Goal: Task Accomplishment & Management: Manage account settings

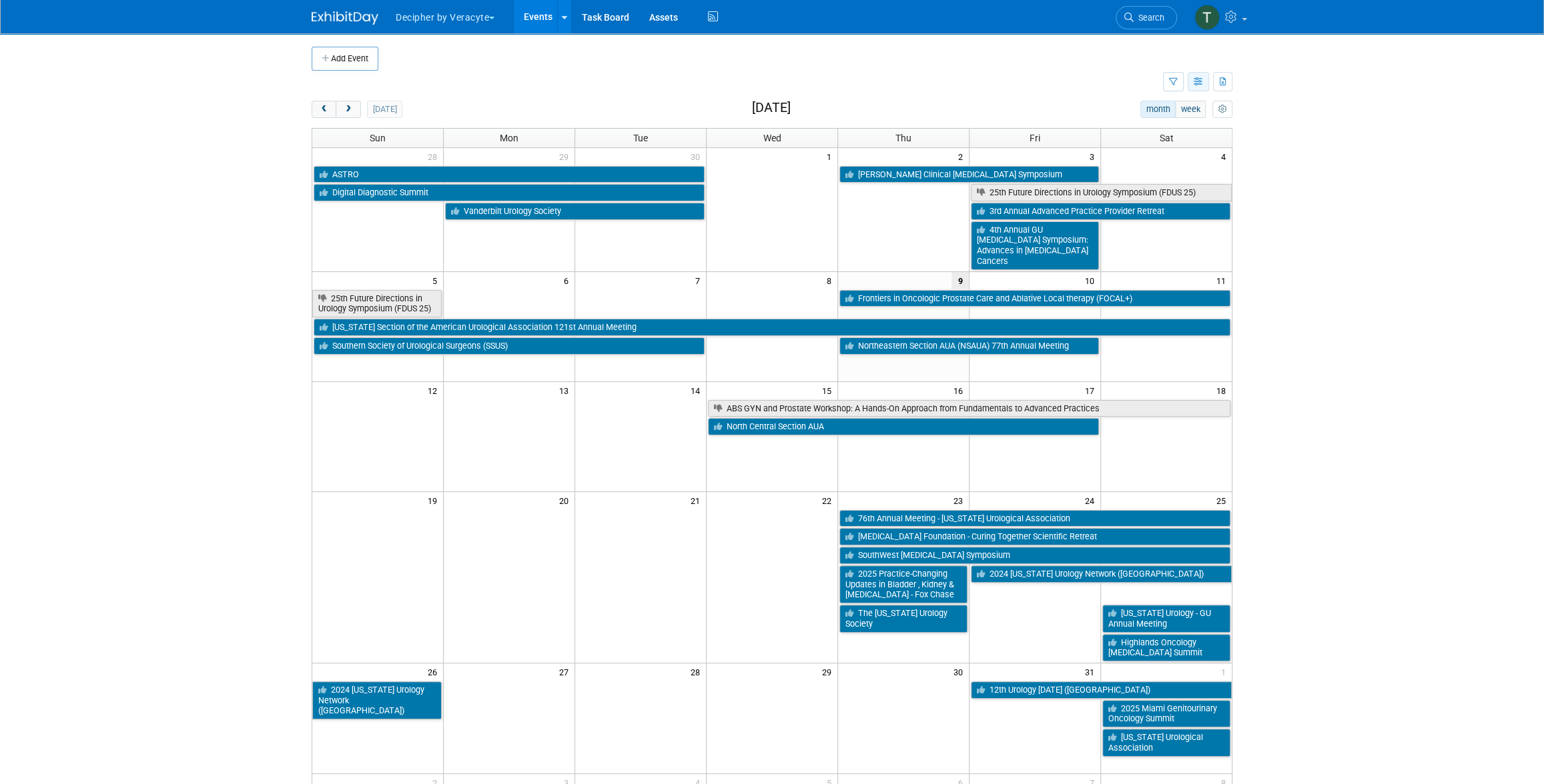
click at [1198, 78] on icon "button" at bounding box center [1198, 82] width 10 height 9
click at [1153, 124] on link "List View" at bounding box center [1142, 128] width 112 height 19
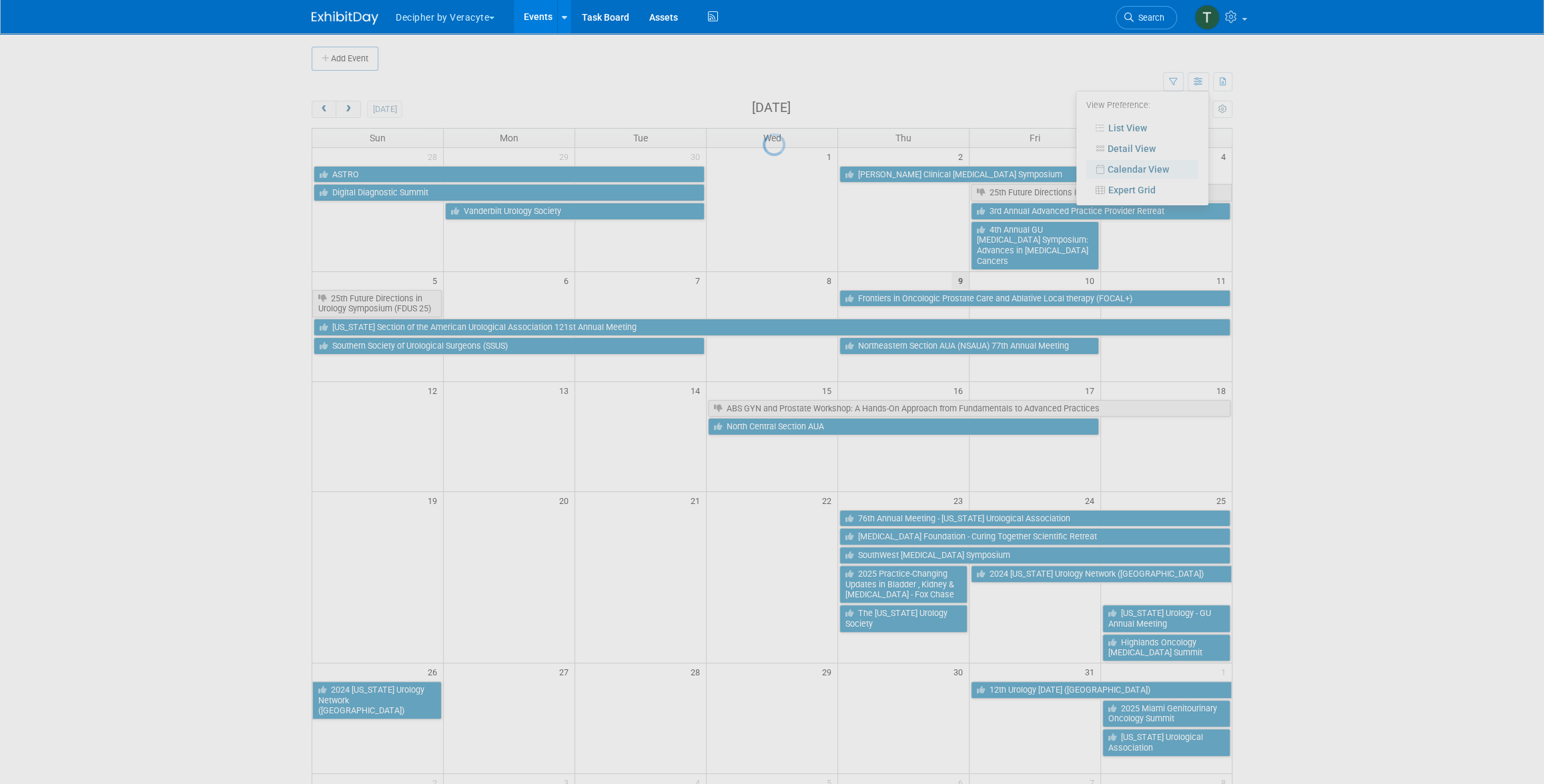
click at [781, 75] on div at bounding box center [771, 392] width 19 height 784
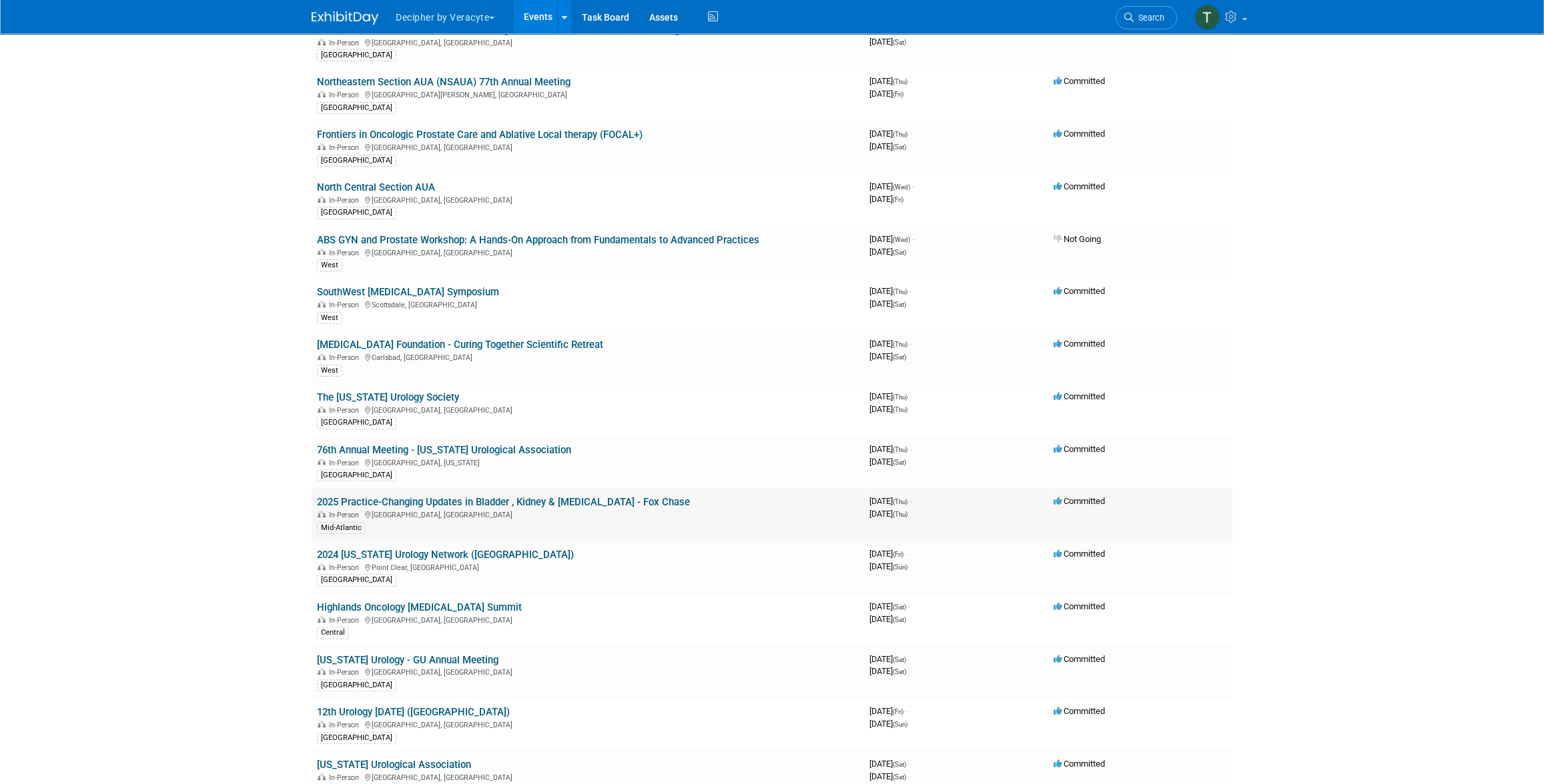
scroll to position [408, 0]
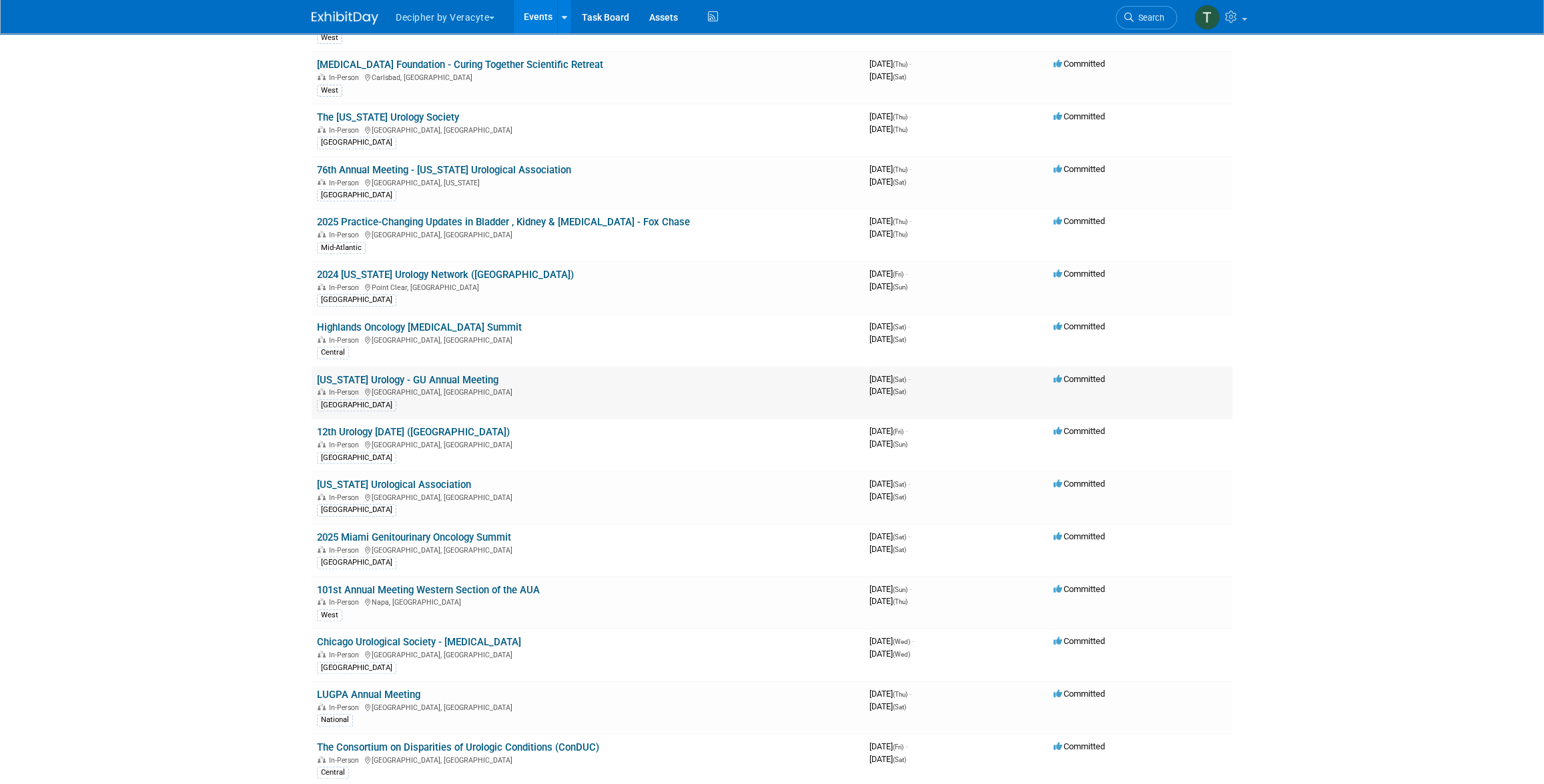
click at [429, 374] on link "[US_STATE] Urology - GU Annual Meeting" at bounding box center [407, 380] width 182 height 12
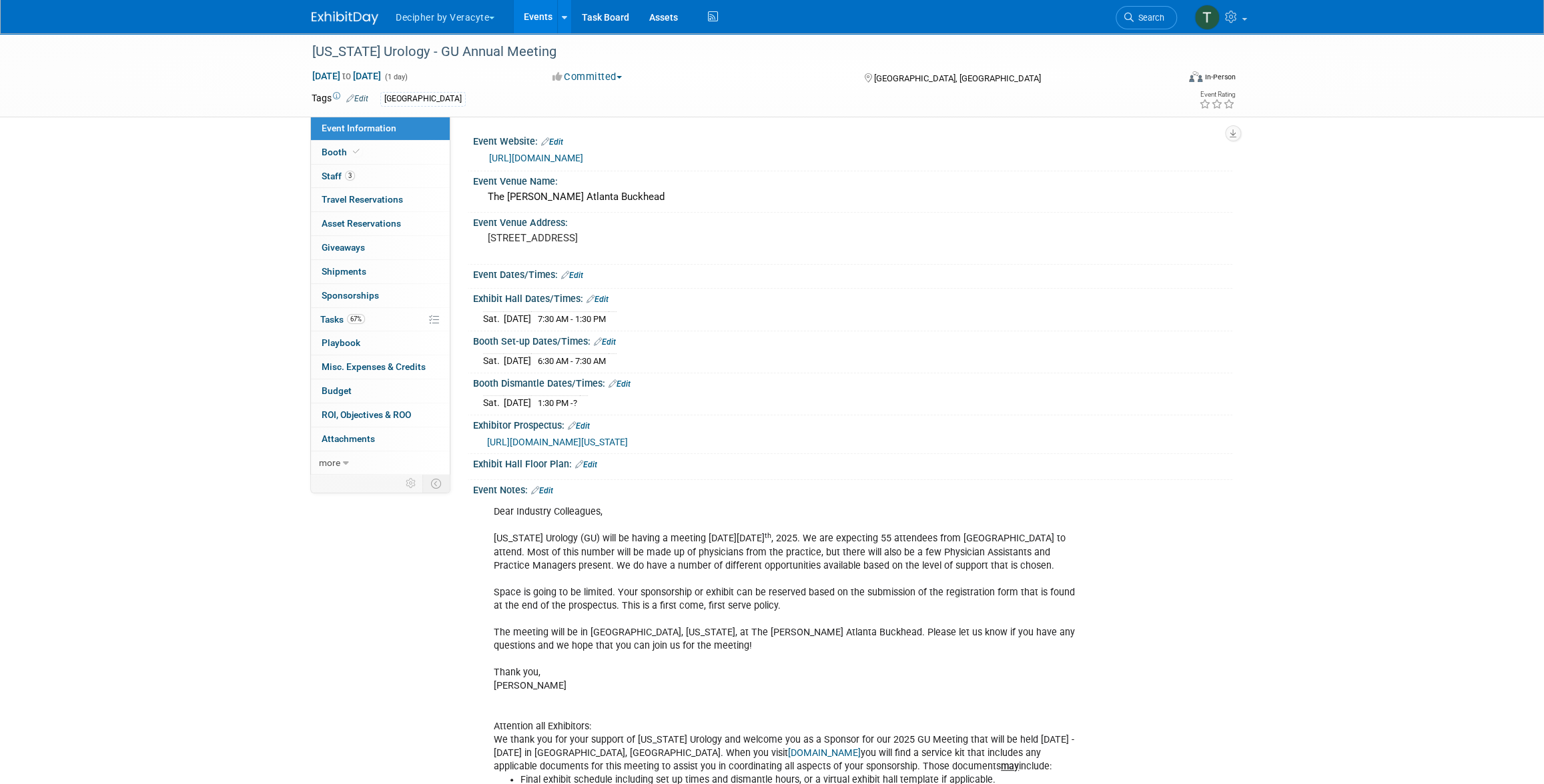
click at [613, 342] on link "Edit" at bounding box center [604, 341] width 22 height 10
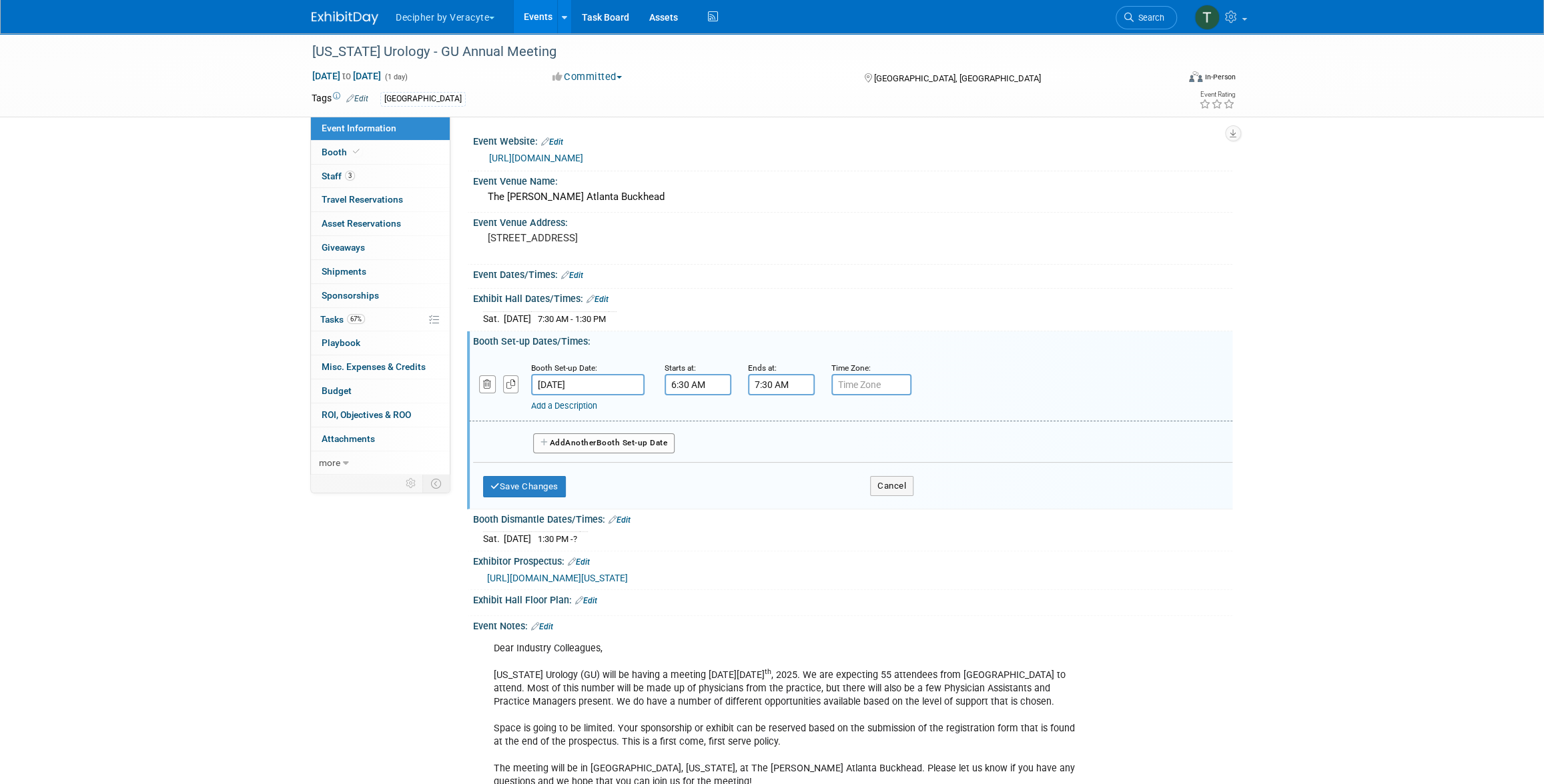
click at [697, 388] on input "6:30 AM" at bounding box center [697, 385] width 67 height 21
click at [699, 407] on span at bounding box center [696, 418] width 23 height 23
type input "7:30 AM"
click at [803, 381] on input "7:30 AM" at bounding box center [781, 385] width 67 height 21
click at [775, 419] on span at bounding box center [779, 418] width 23 height 23
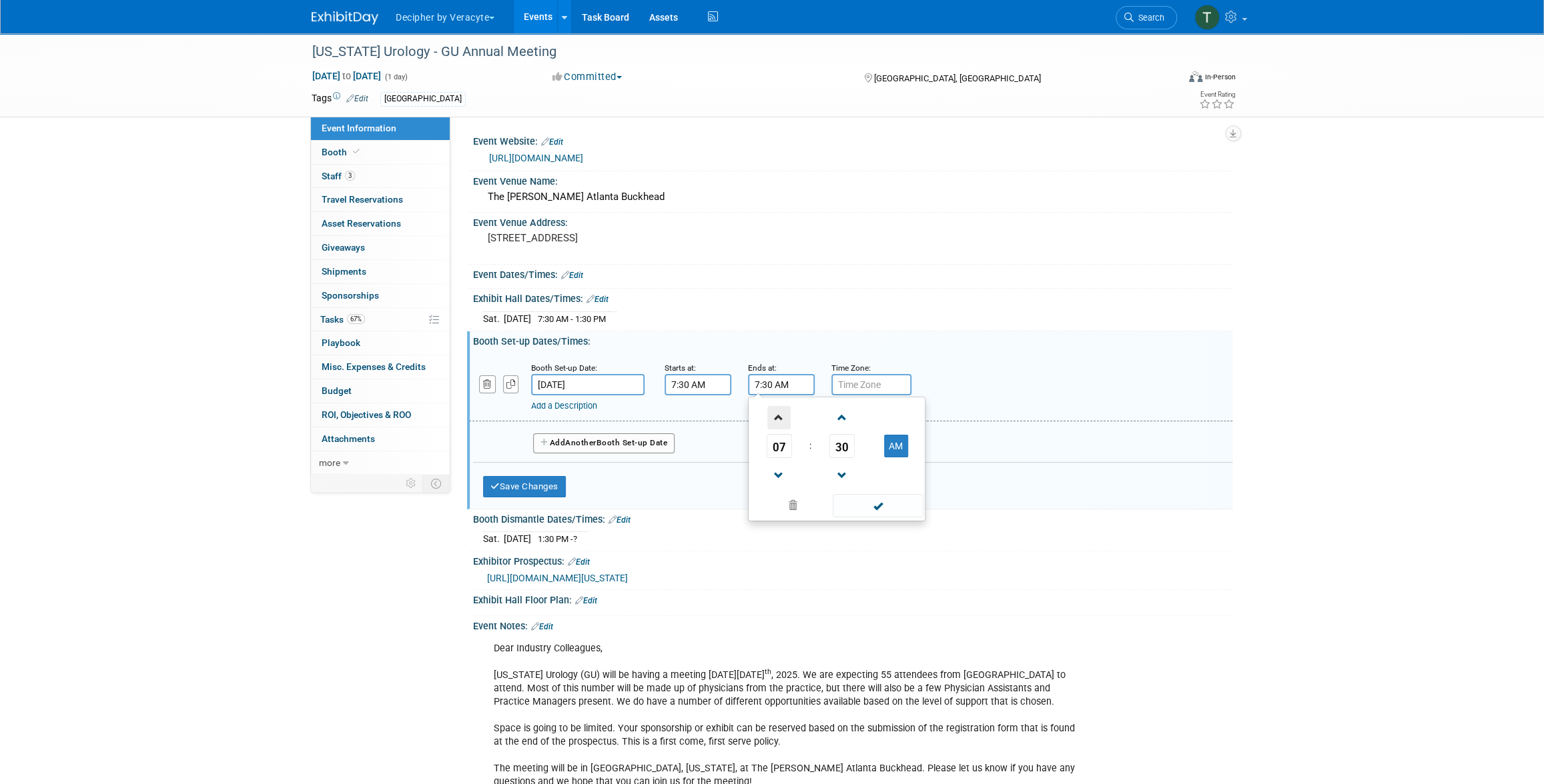
type input "8:30 AM"
click at [553, 482] on button "Save Changes" at bounding box center [524, 487] width 83 height 21
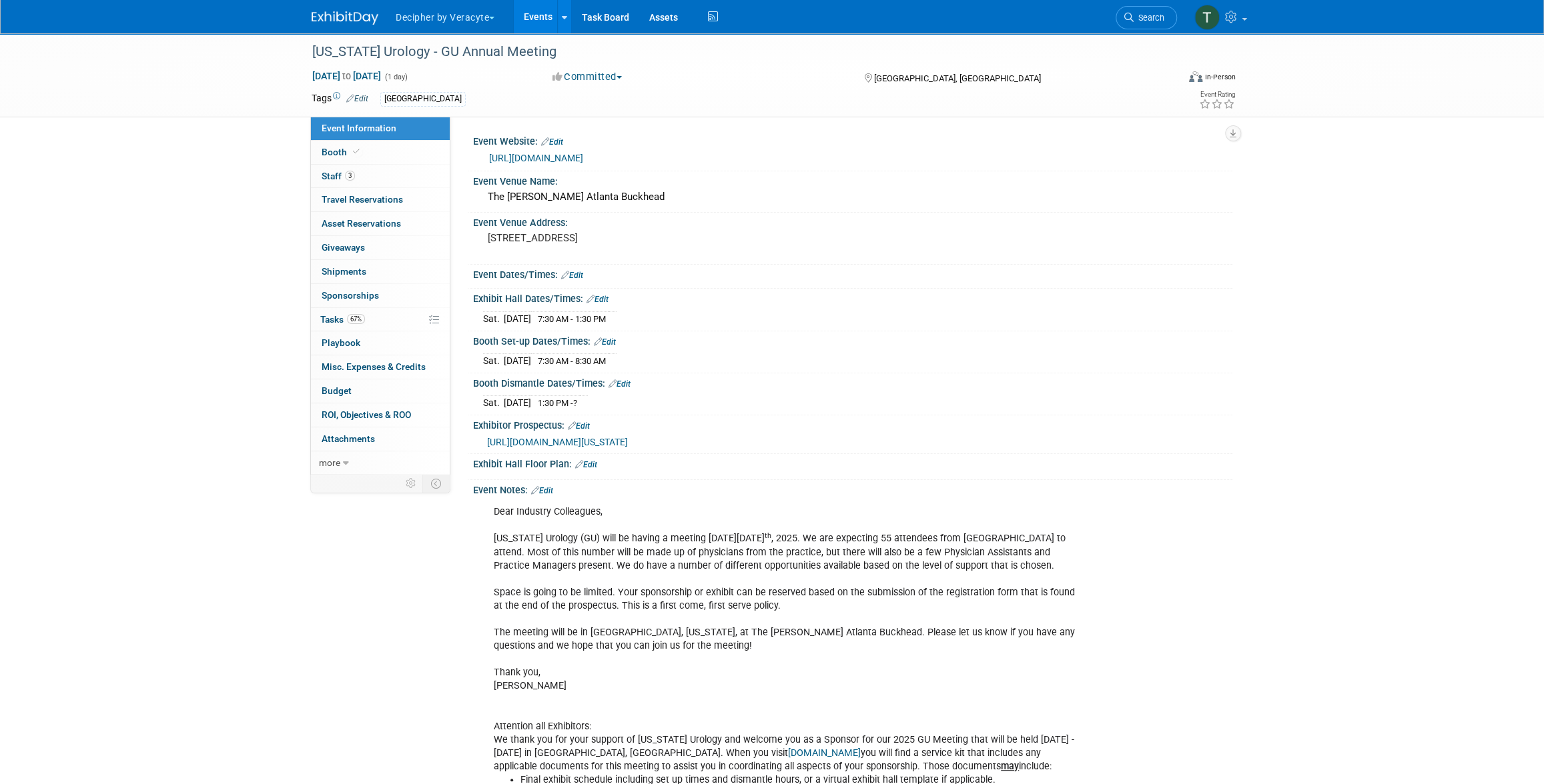
click at [598, 302] on link "Edit" at bounding box center [597, 299] width 22 height 10
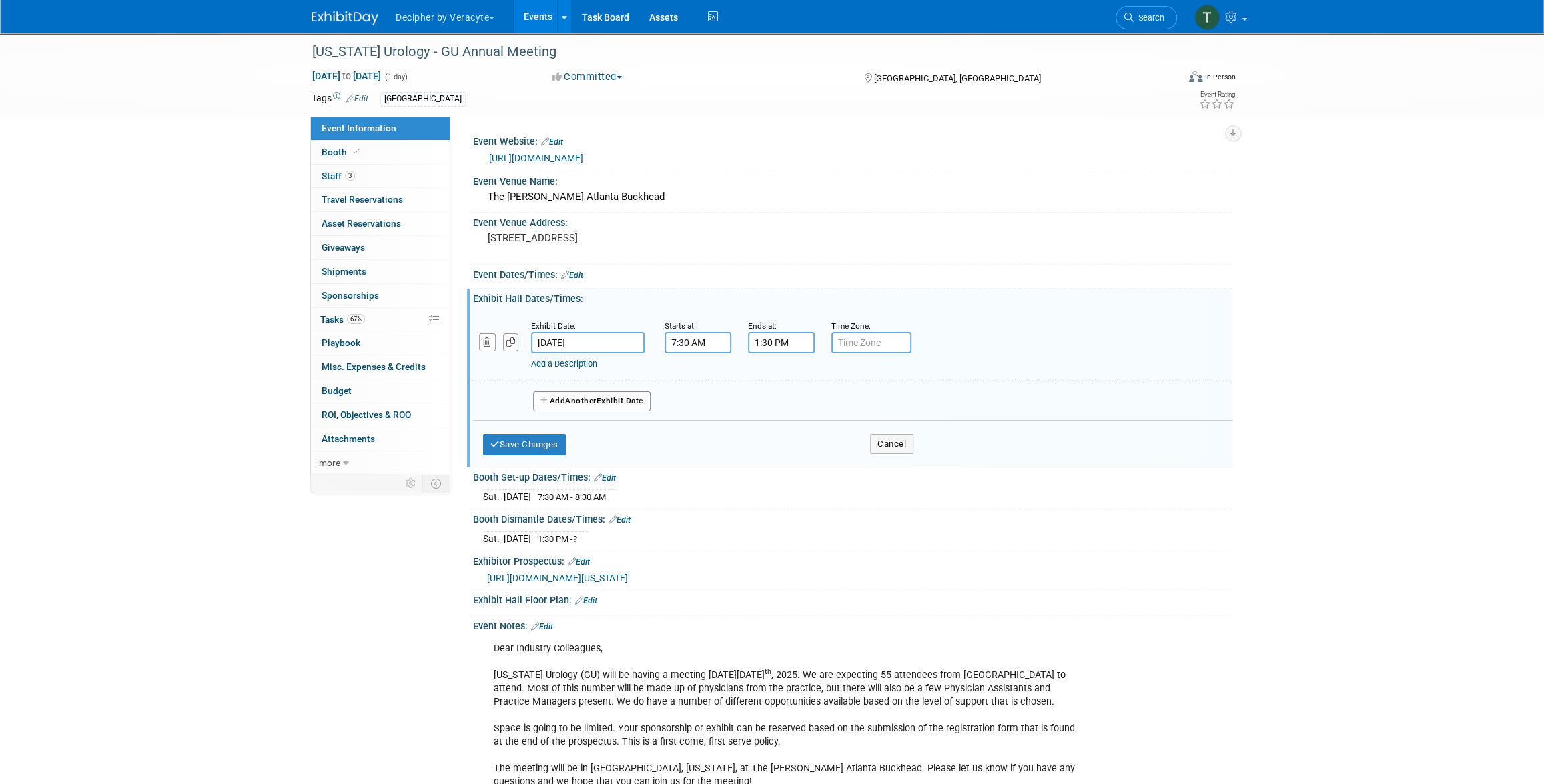
click at [681, 343] on input "7:30 AM" at bounding box center [697, 342] width 67 height 21
click at [697, 367] on span at bounding box center [696, 376] width 23 height 23
type input "8:30 AM"
click at [784, 345] on input "1:30 PM" at bounding box center [781, 342] width 67 height 21
click at [792, 405] on td "01" at bounding box center [779, 404] width 55 height 24
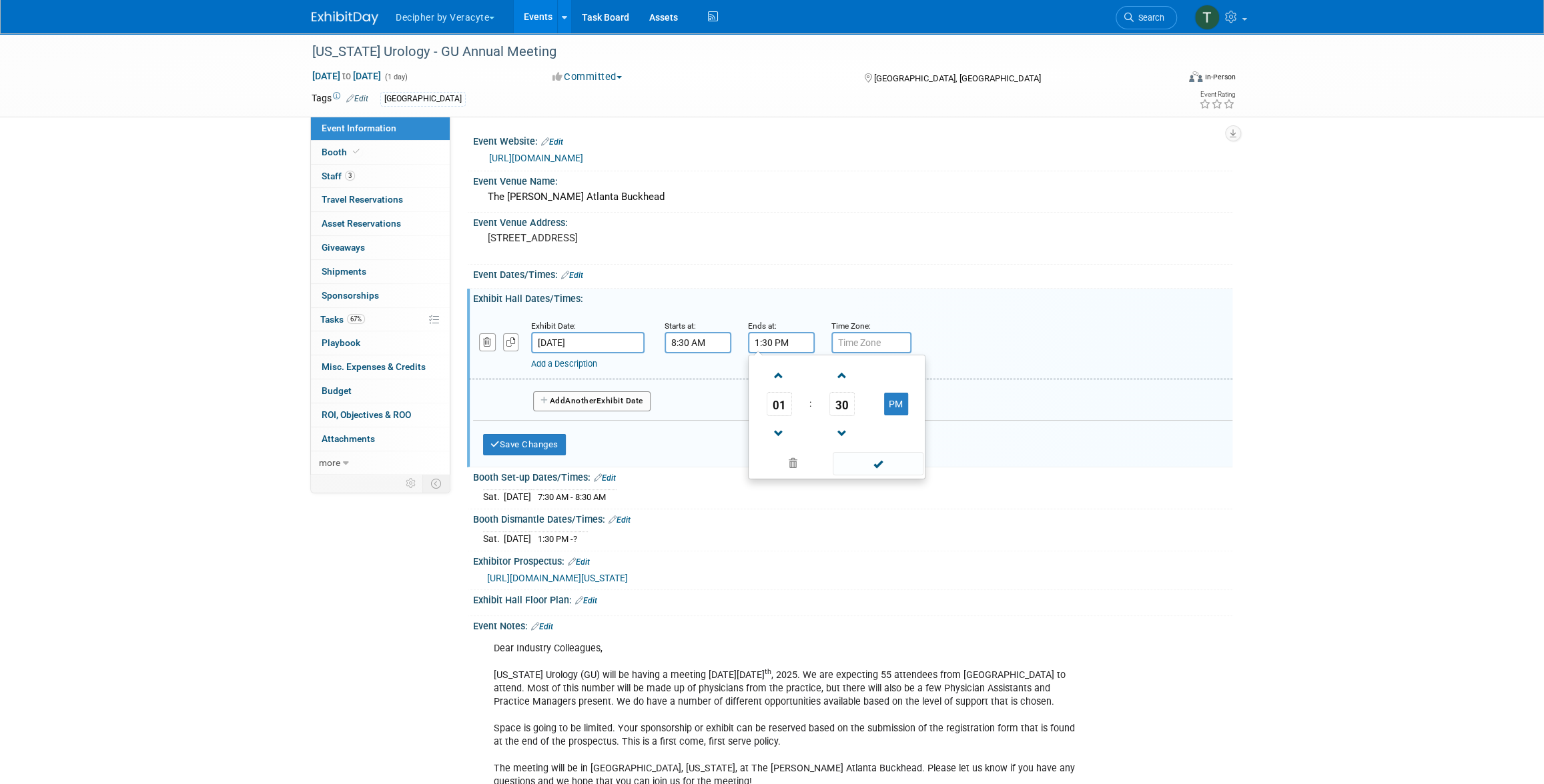
click at [784, 404] on span "01" at bounding box center [779, 404] width 26 height 24
click at [874, 372] on td "02" at bounding box center [858, 376] width 43 height 36
click at [840, 396] on span "30" at bounding box center [842, 404] width 26 height 24
click at [776, 378] on td "00" at bounding box center [773, 376] width 43 height 36
type input "2:00 PM"
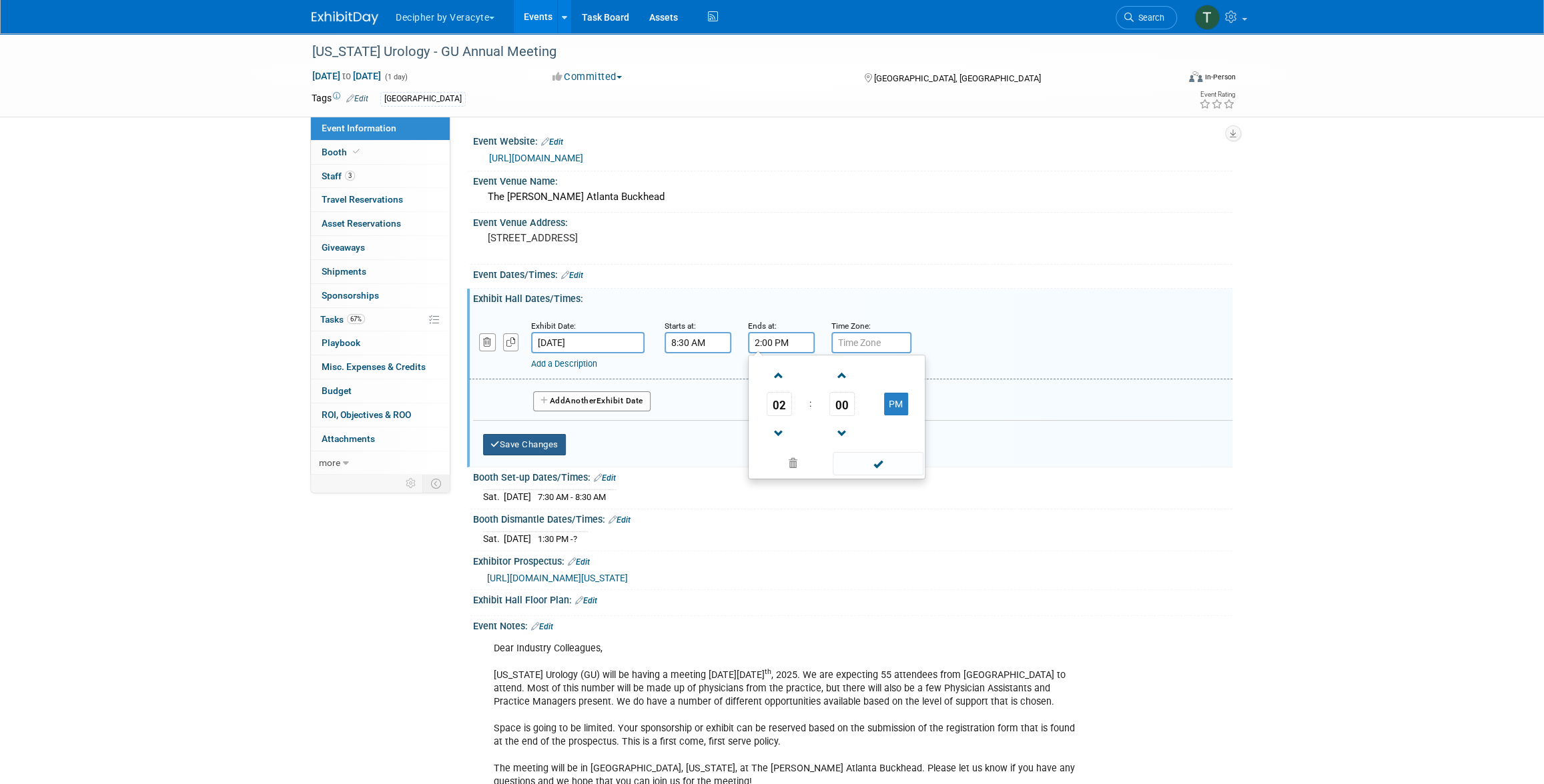
click at [555, 440] on button "Save Changes" at bounding box center [524, 444] width 83 height 21
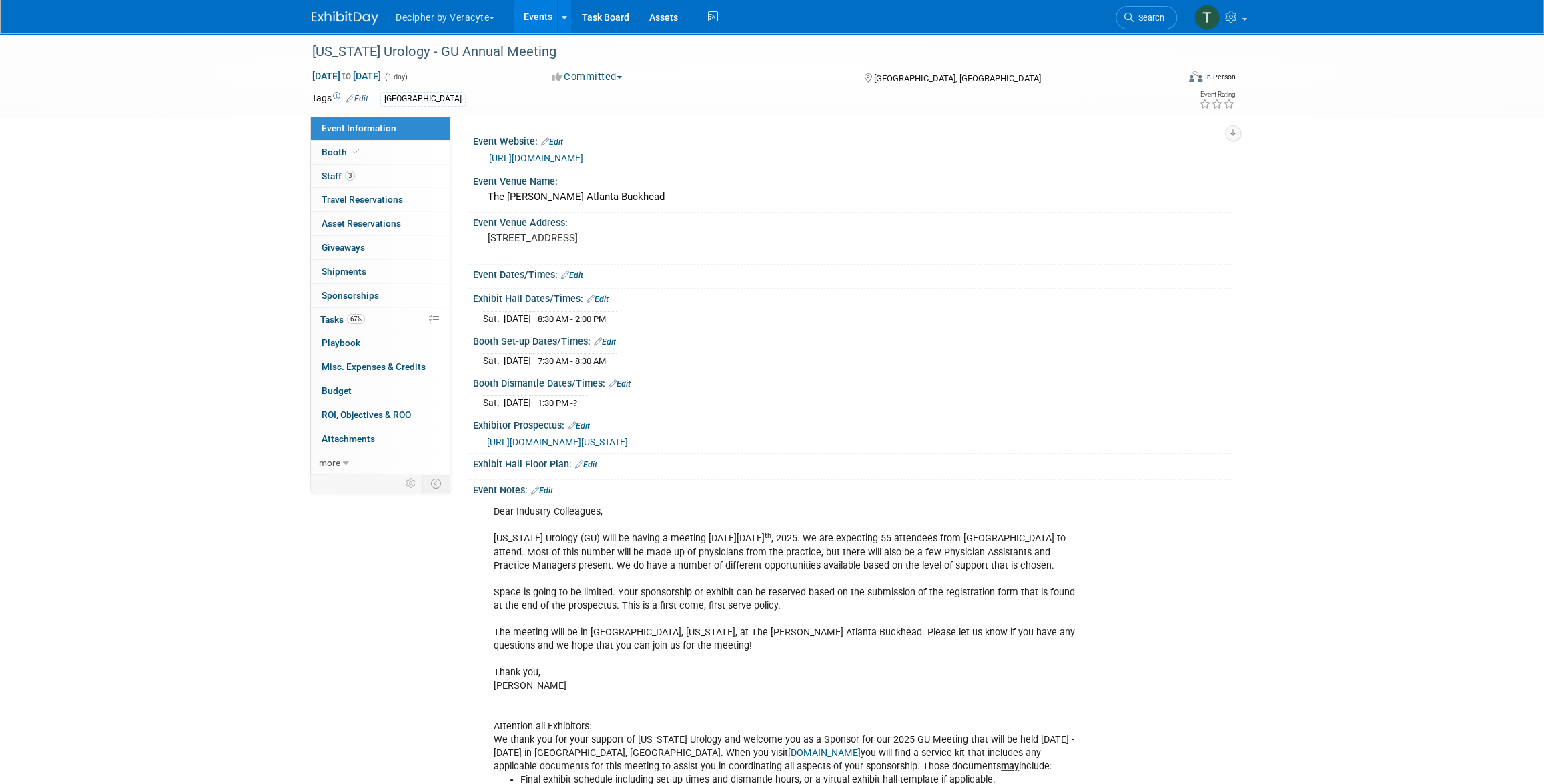
click at [626, 380] on link "Edit" at bounding box center [619, 384] width 22 height 10
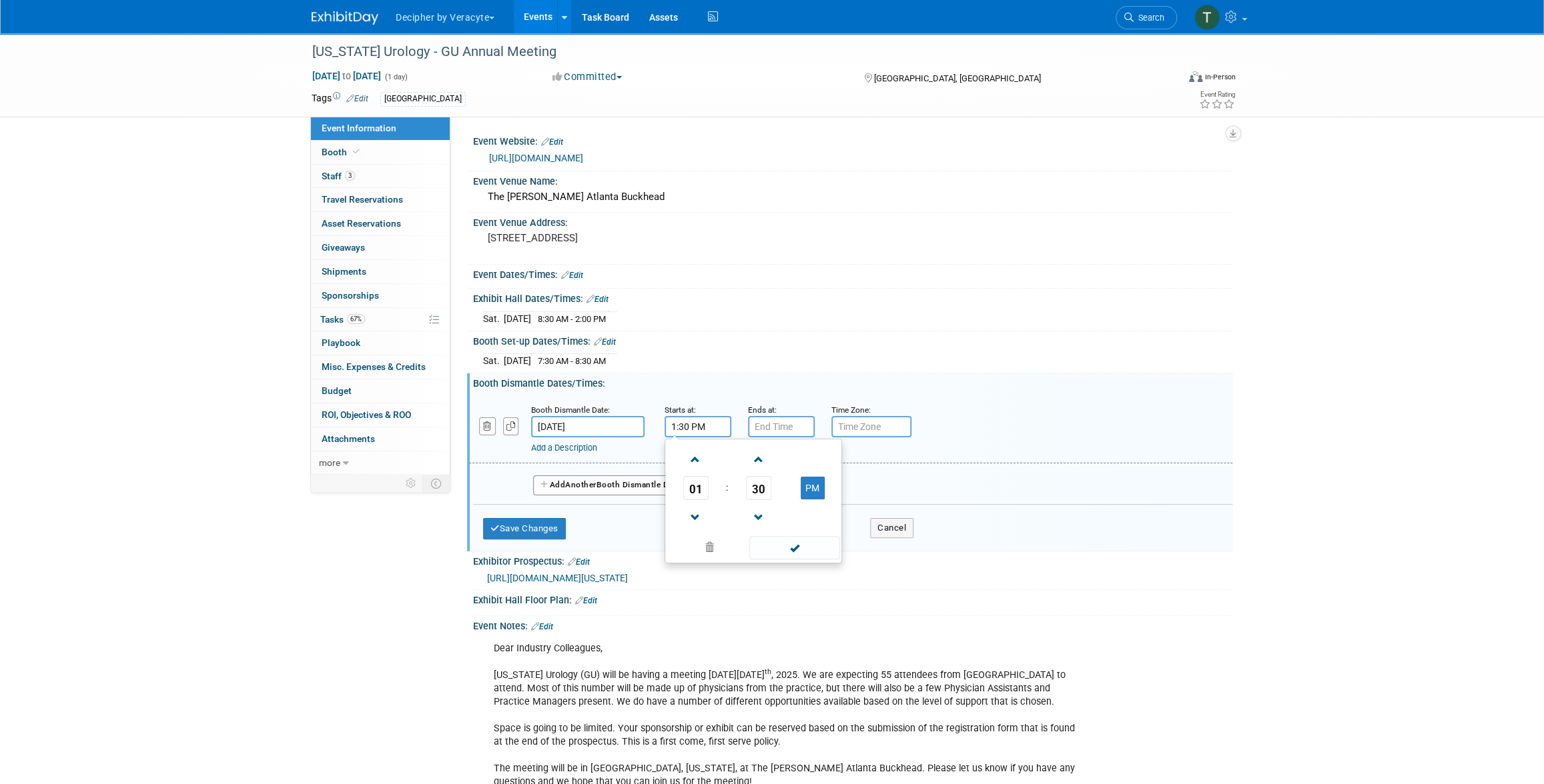
click at [685, 419] on input "1:30 PM" at bounding box center [697, 427] width 67 height 21
click at [752, 472] on link at bounding box center [759, 459] width 26 height 34
click at [754, 481] on span "31" at bounding box center [759, 488] width 26 height 24
click at [670, 457] on td "00" at bounding box center [689, 459] width 43 height 36
click at [681, 478] on td "01" at bounding box center [696, 488] width 55 height 24
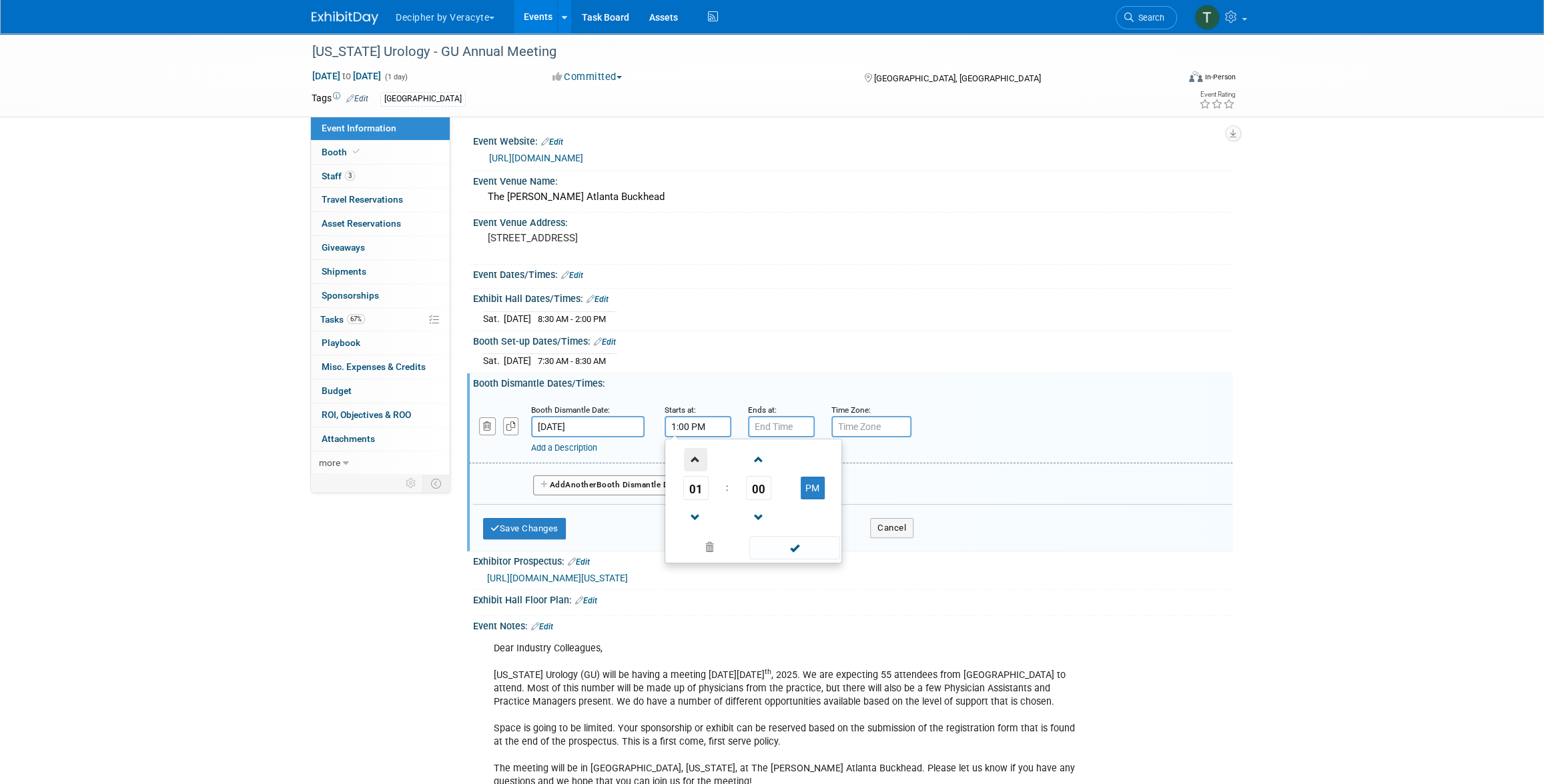
click at [695, 459] on span at bounding box center [696, 459] width 23 height 23
type input "2:00 PM"
click at [549, 531] on button "Save Changes" at bounding box center [524, 529] width 83 height 21
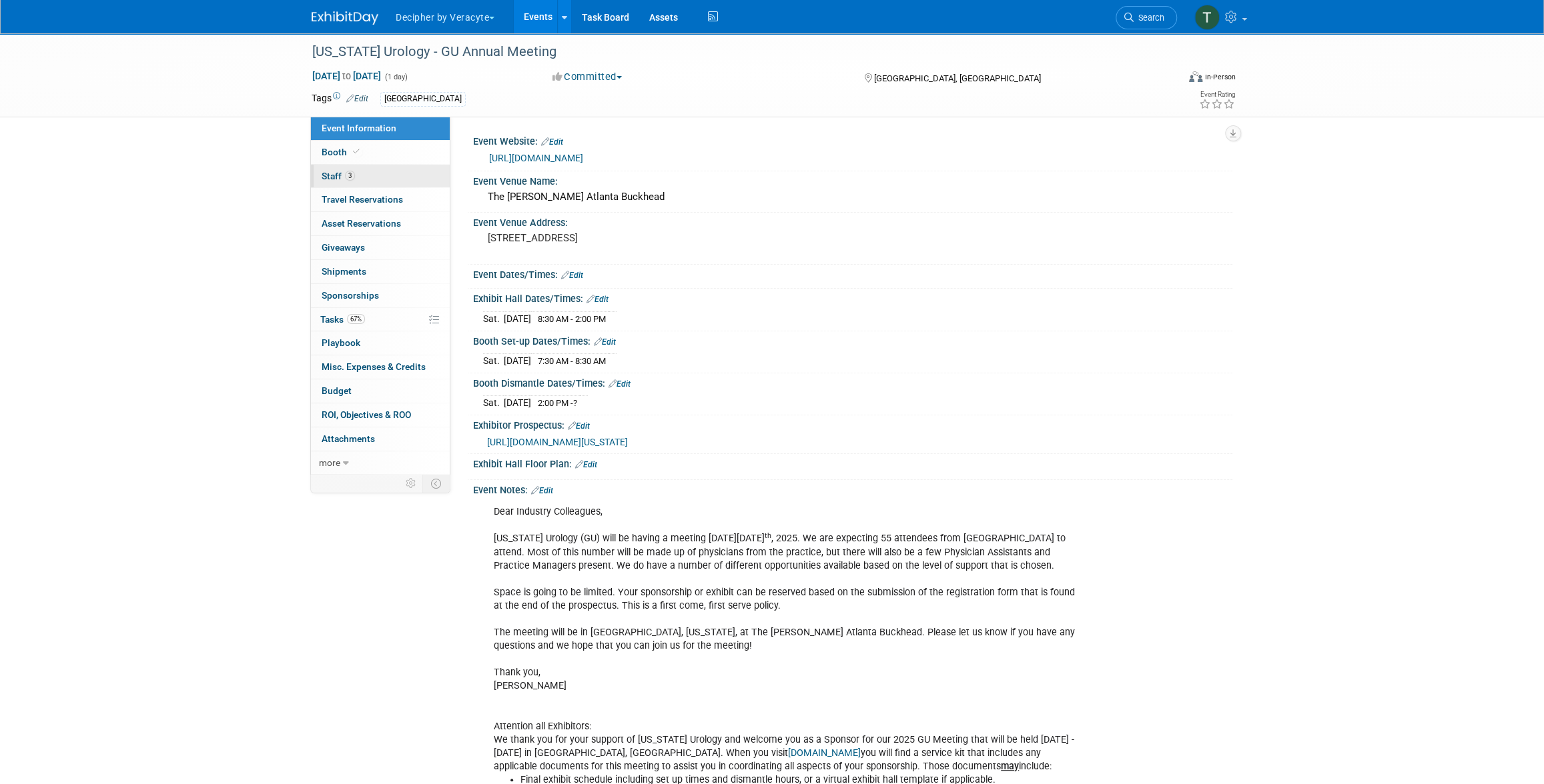
click at [367, 186] on link "3 Staff 3" at bounding box center [380, 176] width 138 height 23
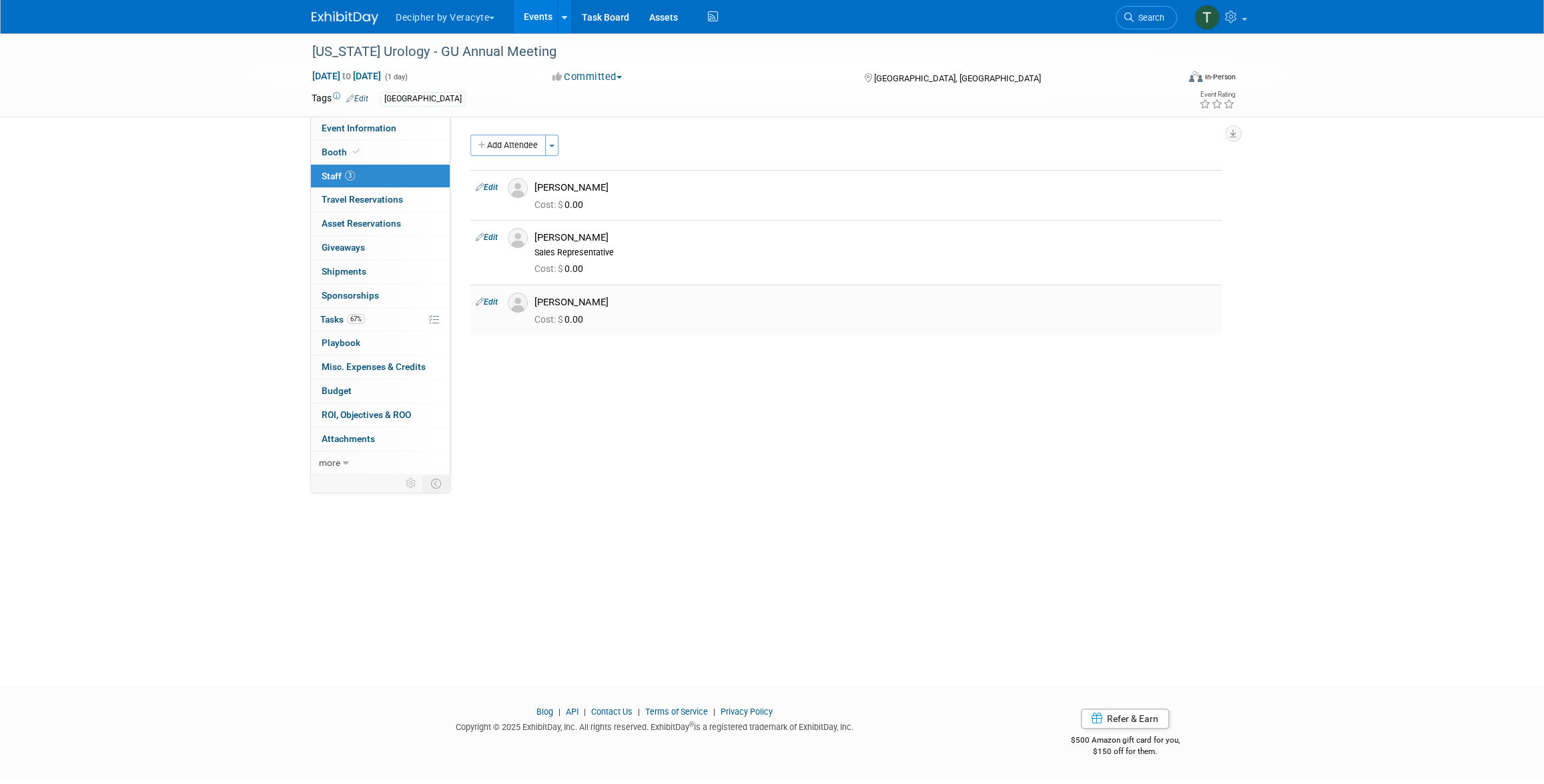
click at [485, 302] on link "Edit" at bounding box center [486, 302] width 22 height 10
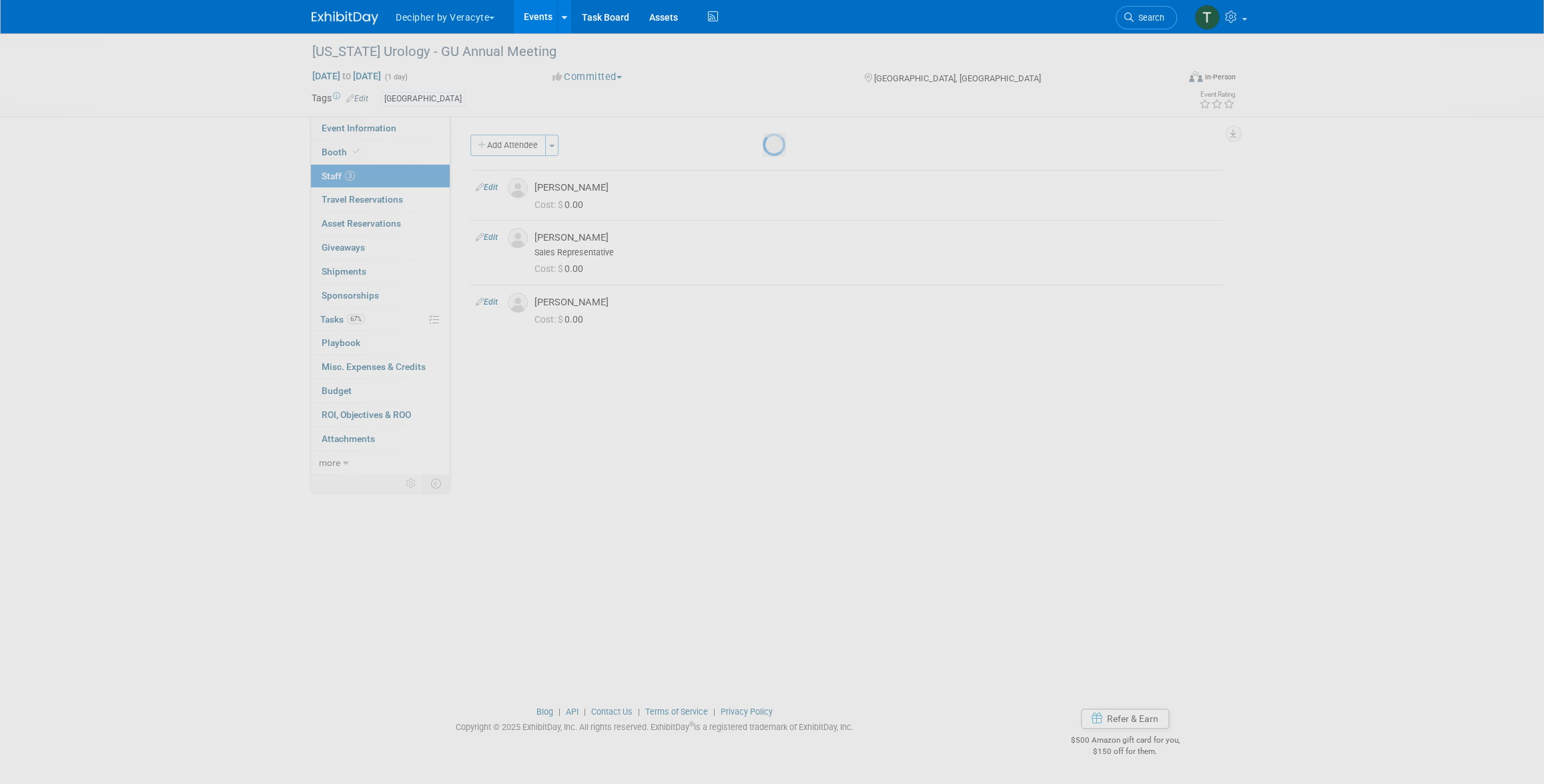
select select "ed748189-d4f4-4b85-b88a-d72b18005a4c"
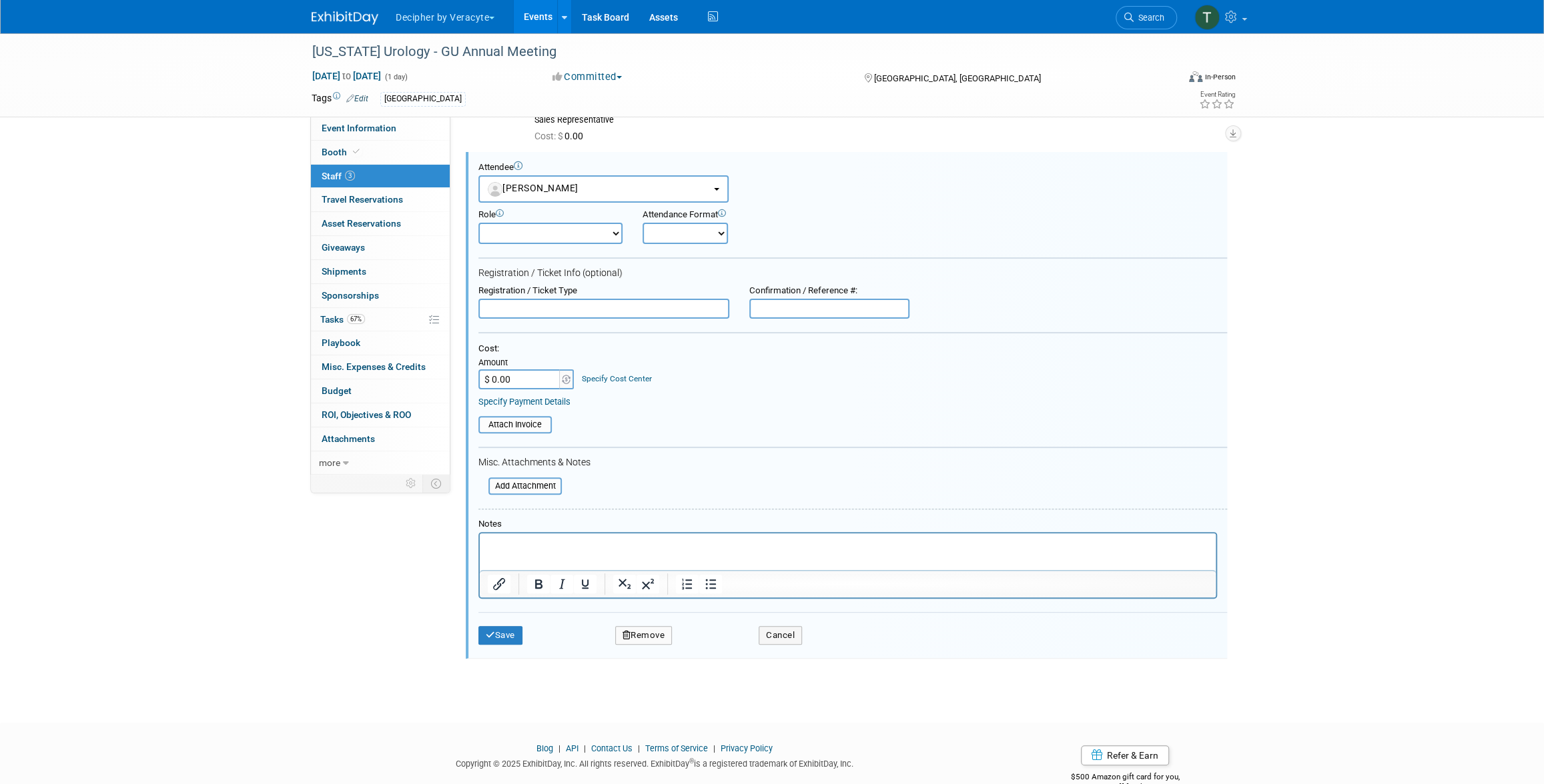
click at [531, 375] on input "$ 0.00" at bounding box center [520, 380] width 83 height 20
type input "$ 250.00"
click at [521, 655] on div "Attendee <img src="https://www.exhibitday.com/Images/Unassigned-User-Icon.png" …" at bounding box center [847, 404] width 761 height 506
click at [520, 644] on div "Save Remove Cancel" at bounding box center [853, 633] width 749 height 43
click at [518, 639] on button "Save" at bounding box center [500, 635] width 44 height 19
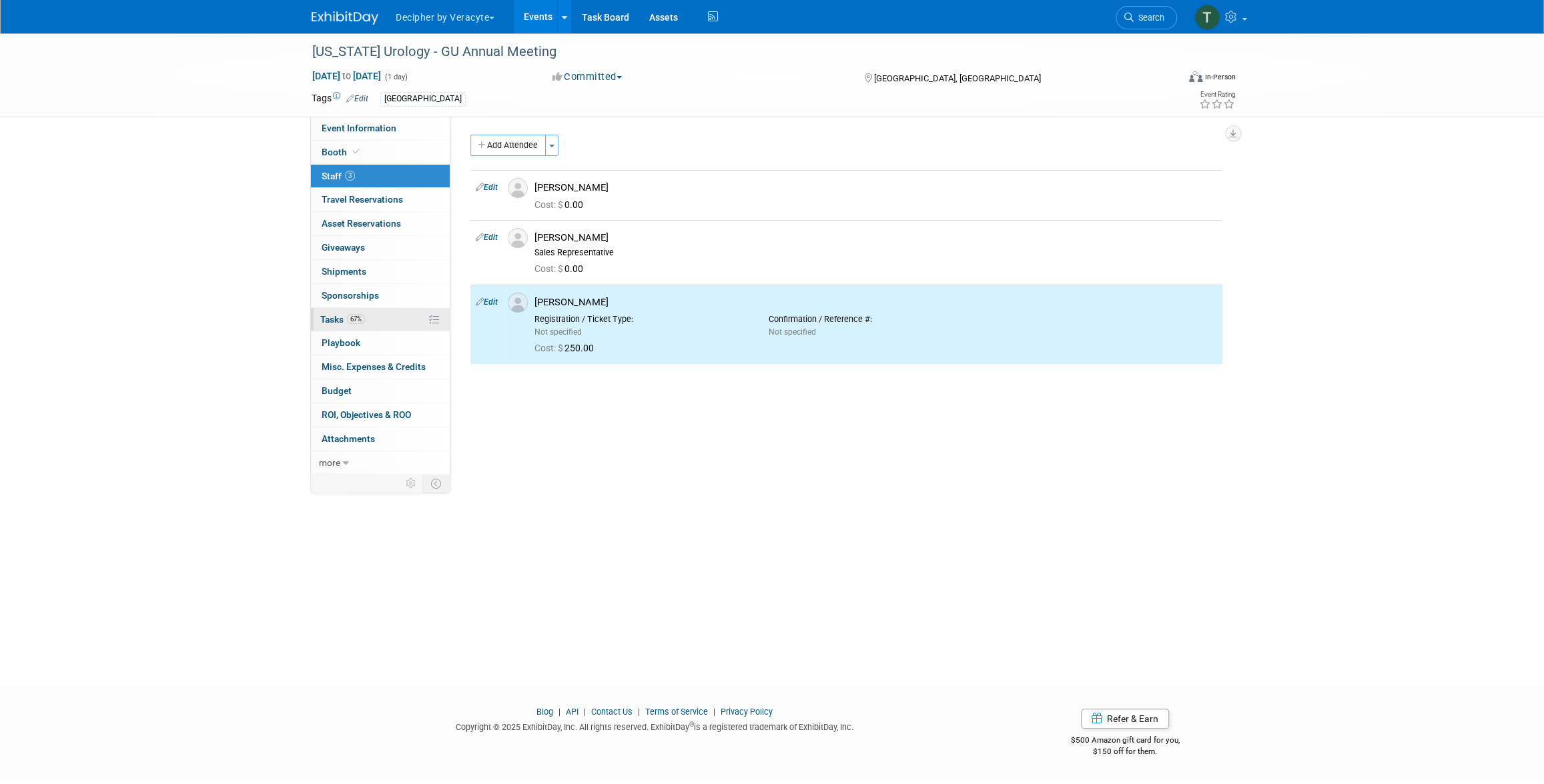
click at [358, 310] on link "67% Tasks 67%" at bounding box center [380, 319] width 138 height 23
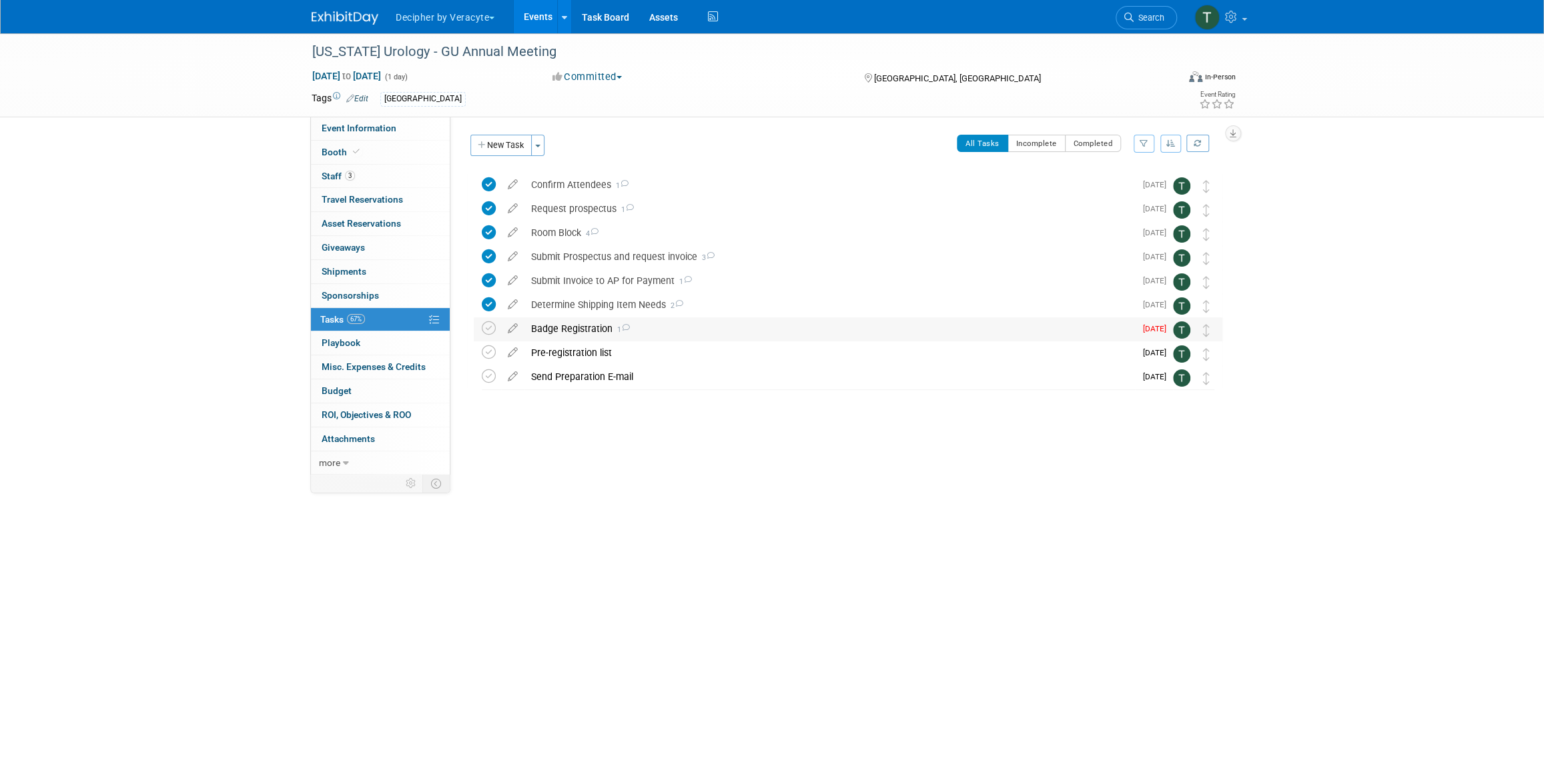
click at [488, 335] on td at bounding box center [492, 329] width 20 height 24
click at [492, 326] on icon at bounding box center [489, 328] width 14 height 14
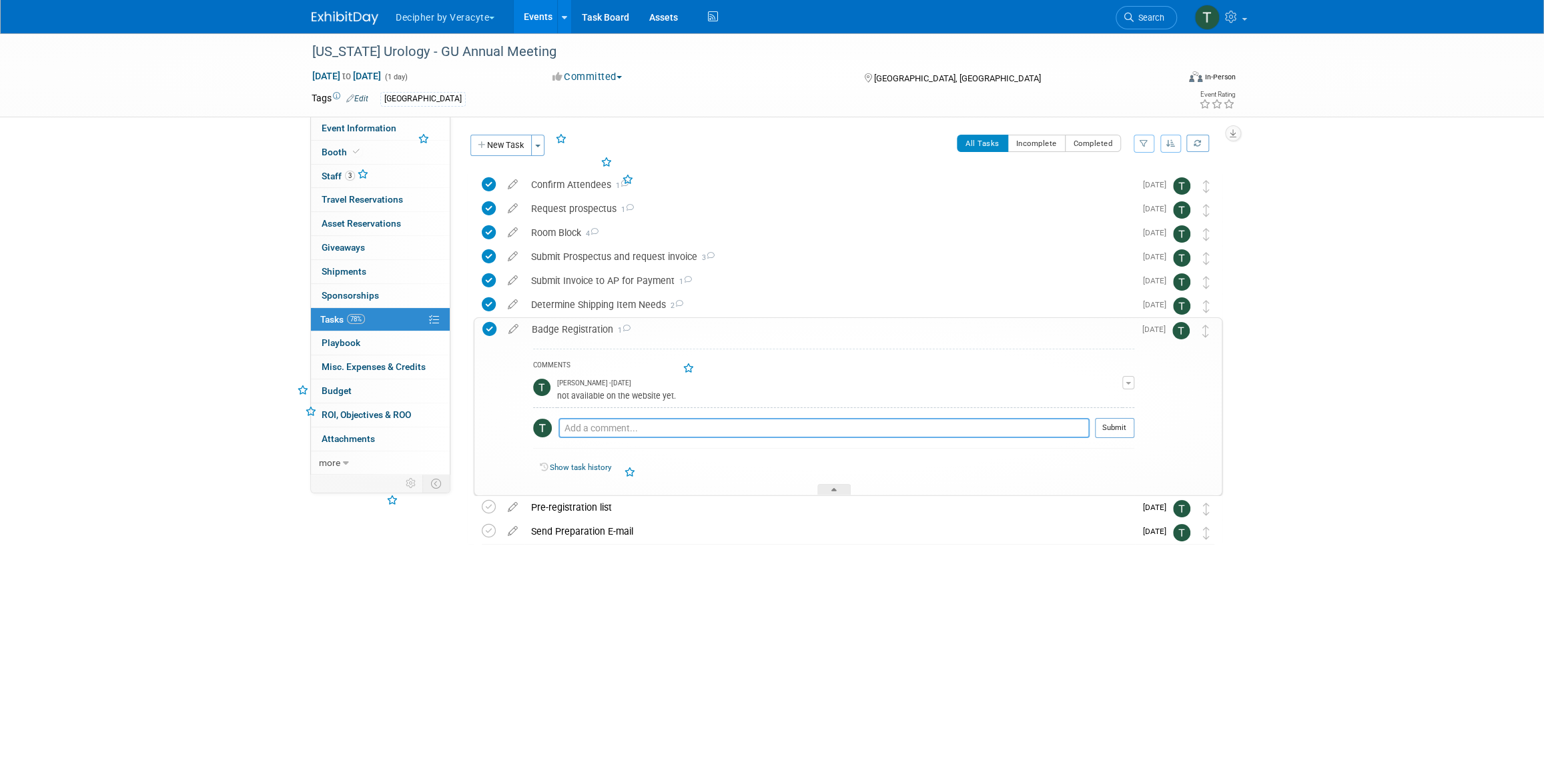
click at [603, 434] on textarea at bounding box center [823, 427] width 531 height 20
type textarea "completed via email"
click at [1119, 427] on button "Submit" at bounding box center [1115, 427] width 39 height 20
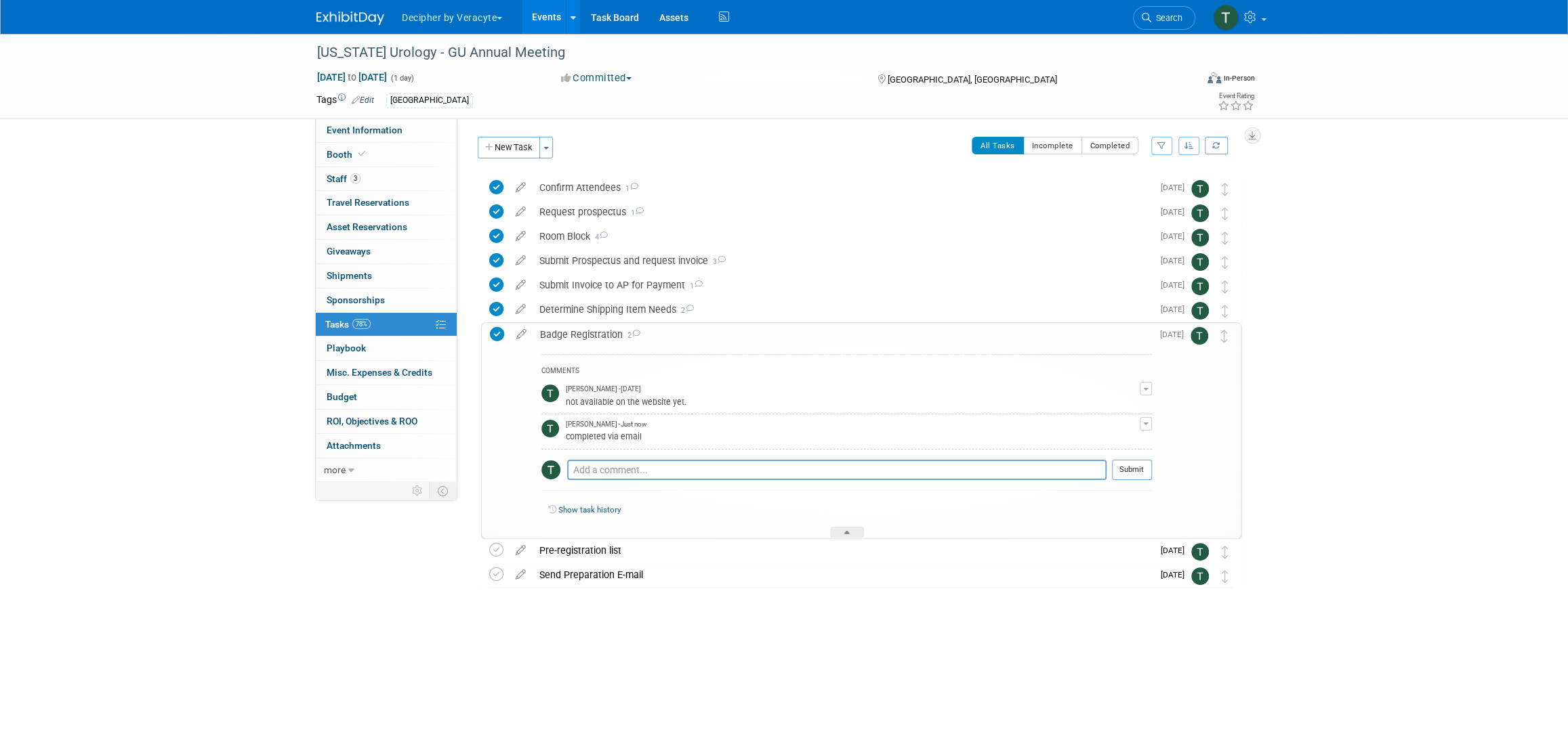
click at [530, 13] on link "Events" at bounding box center [546, 17] width 50 height 34
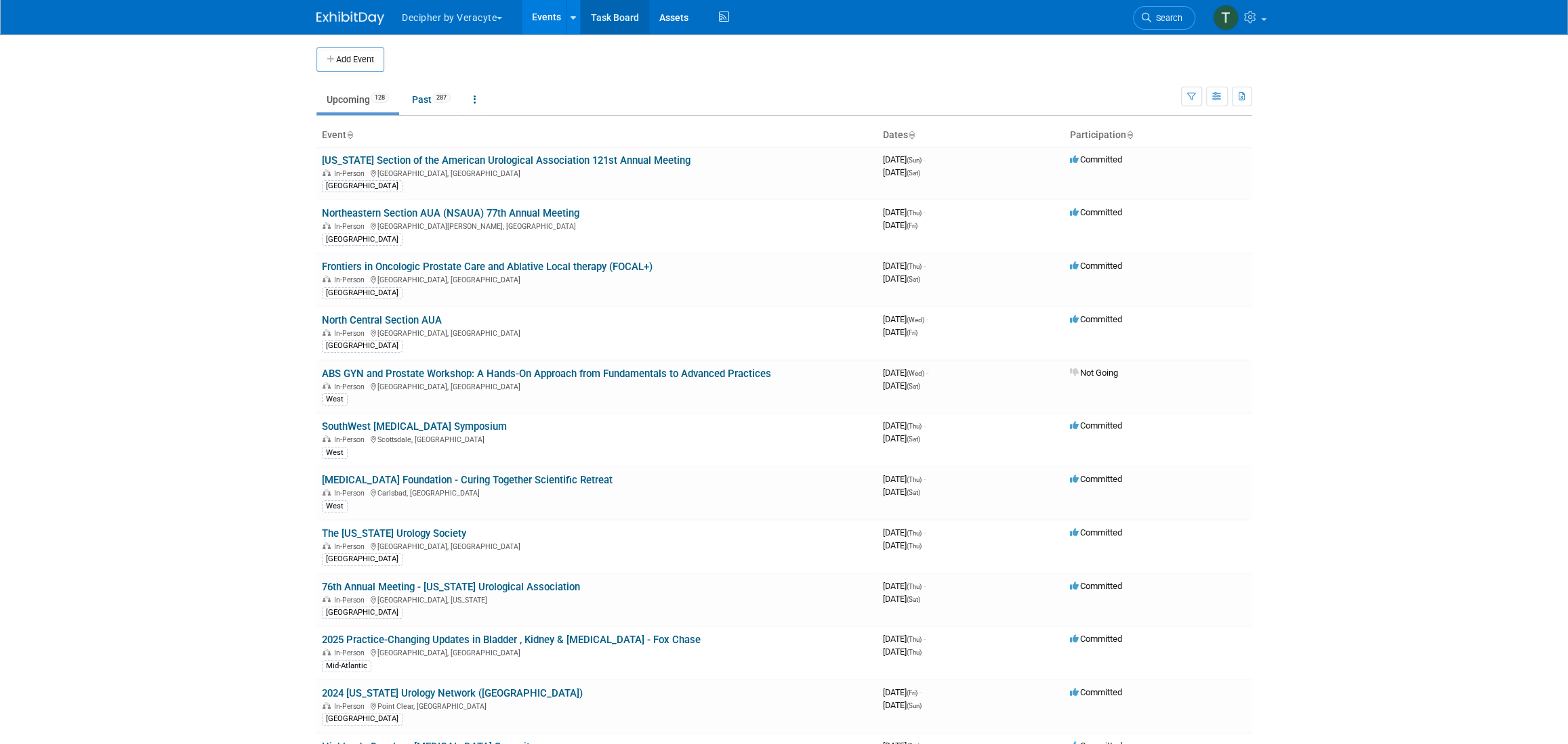
click at [607, 22] on link "Task Board" at bounding box center [615, 17] width 68 height 34
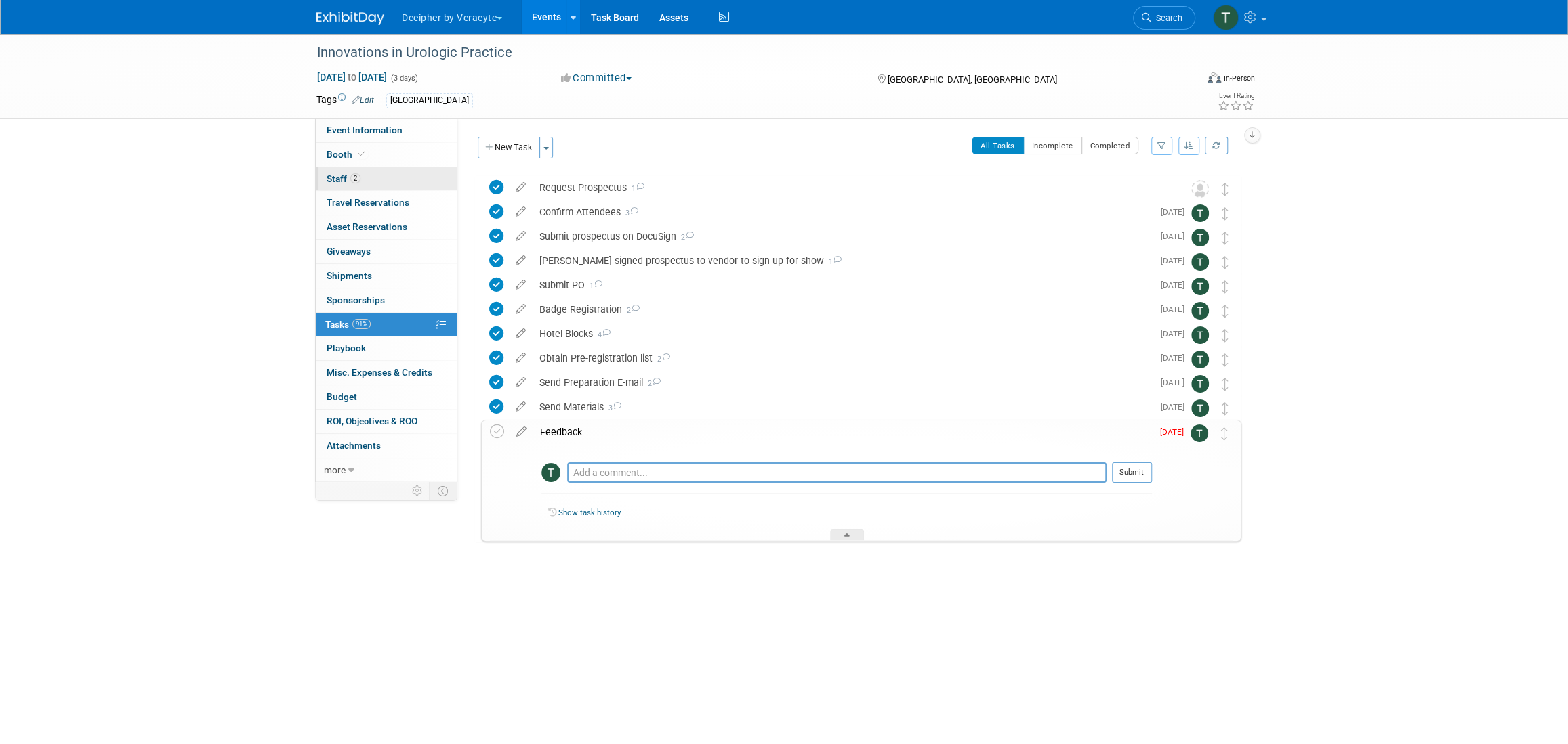
click at [429, 186] on link "2 Staff 2" at bounding box center [386, 179] width 141 height 23
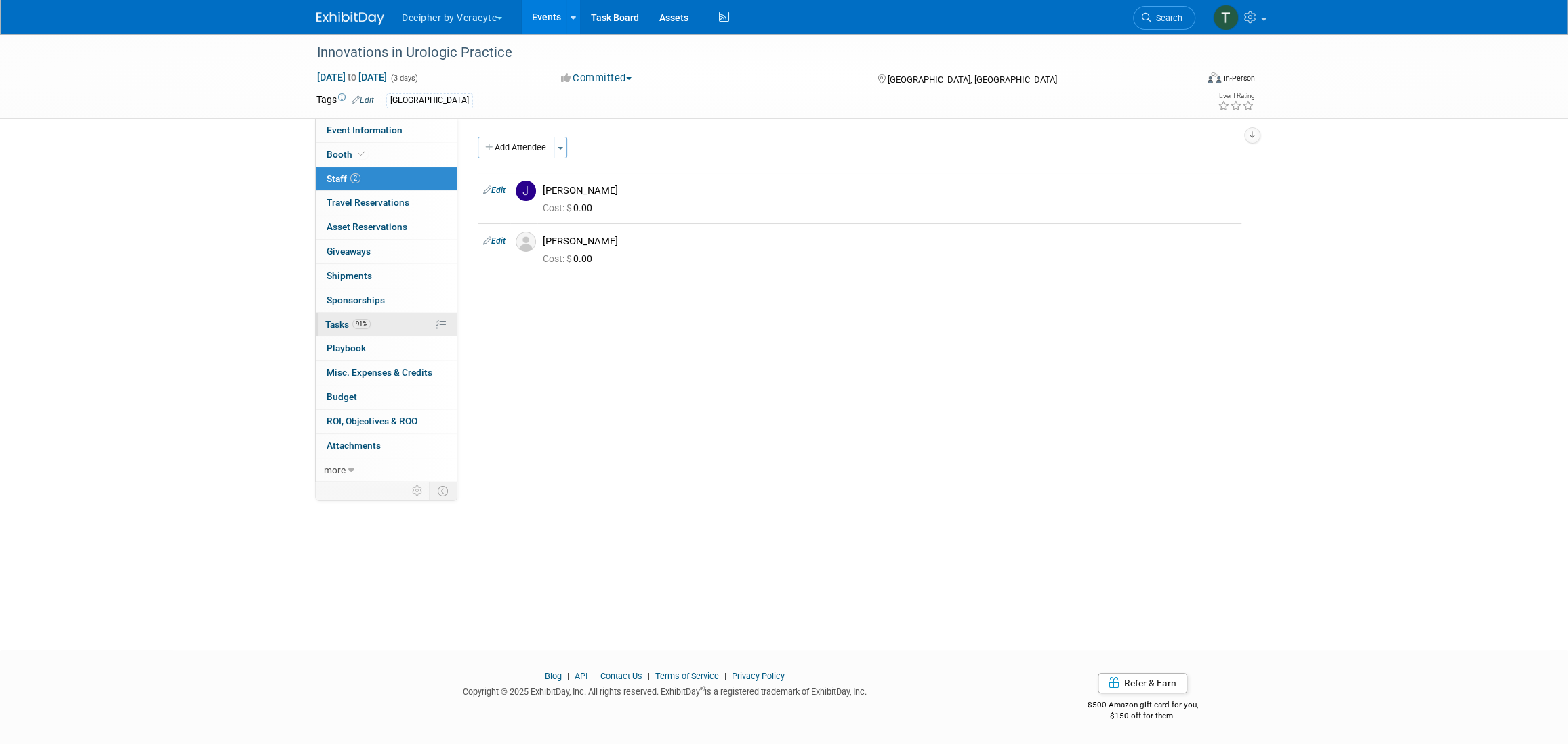
click at [355, 321] on span "91%" at bounding box center [361, 323] width 18 height 10
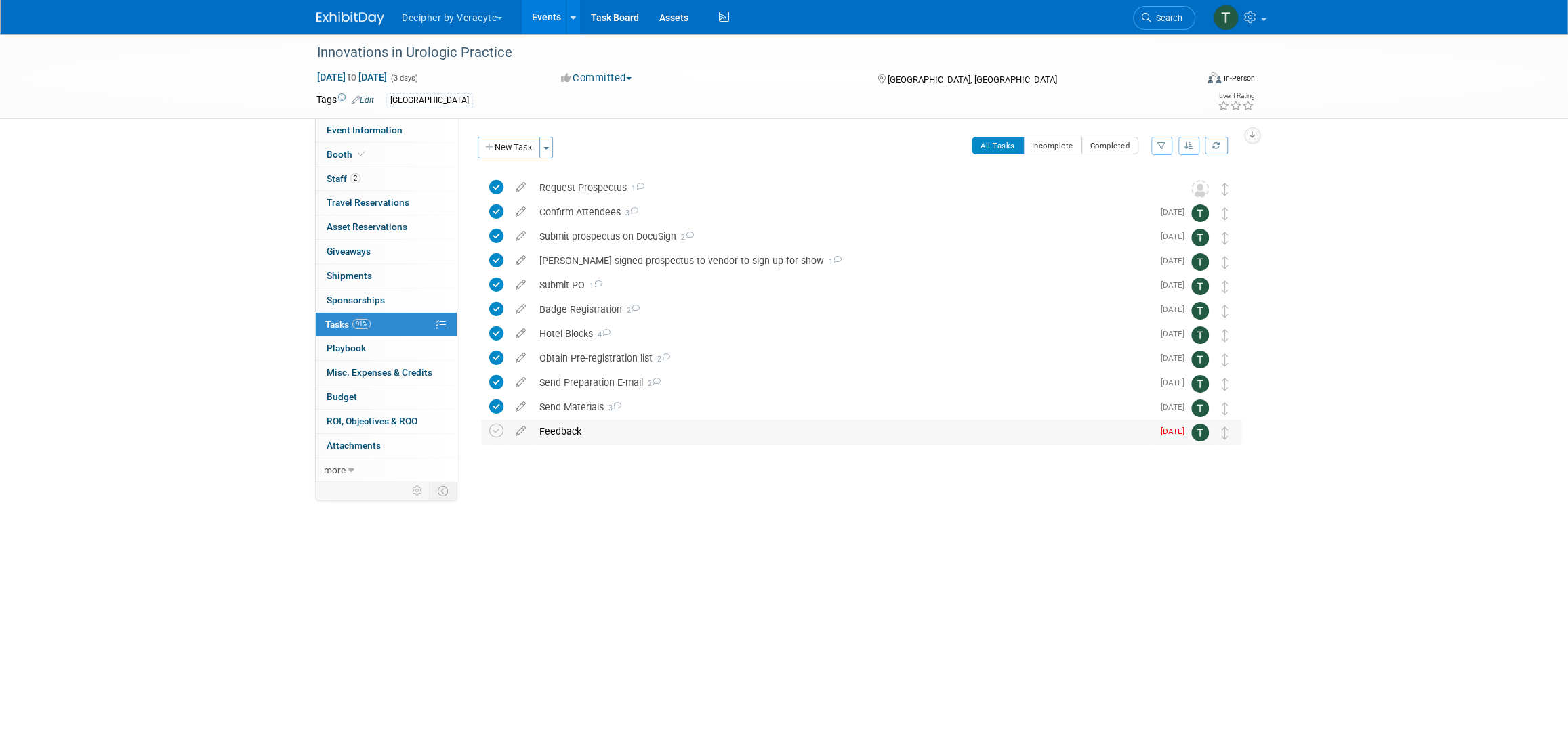
click at [602, 430] on div "Feedback" at bounding box center [843, 431] width 620 height 23
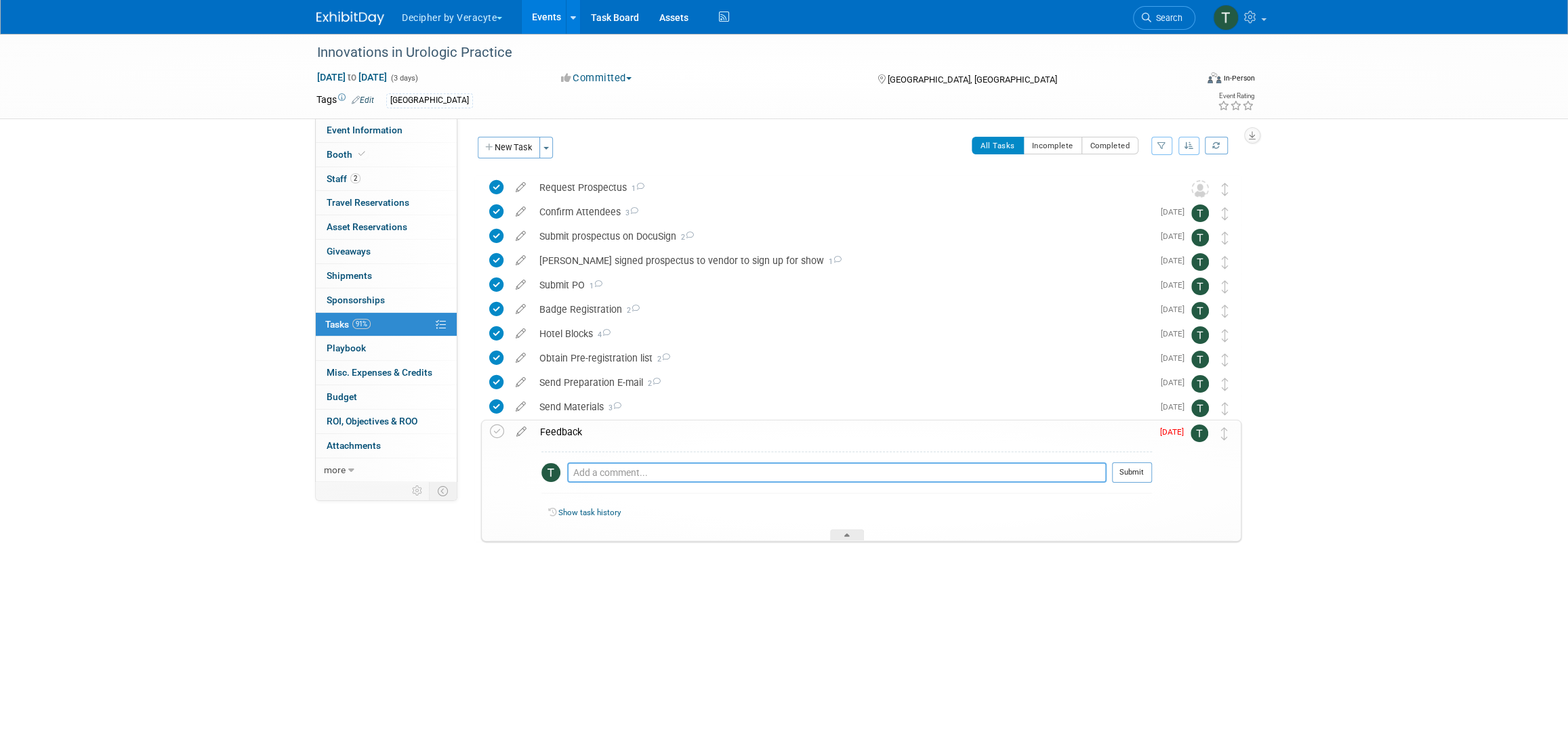
click at [652, 474] on textarea at bounding box center [836, 473] width 539 height 21
type textarea "sent email to the team"
click at [1137, 467] on button "Submit" at bounding box center [1132, 473] width 40 height 21
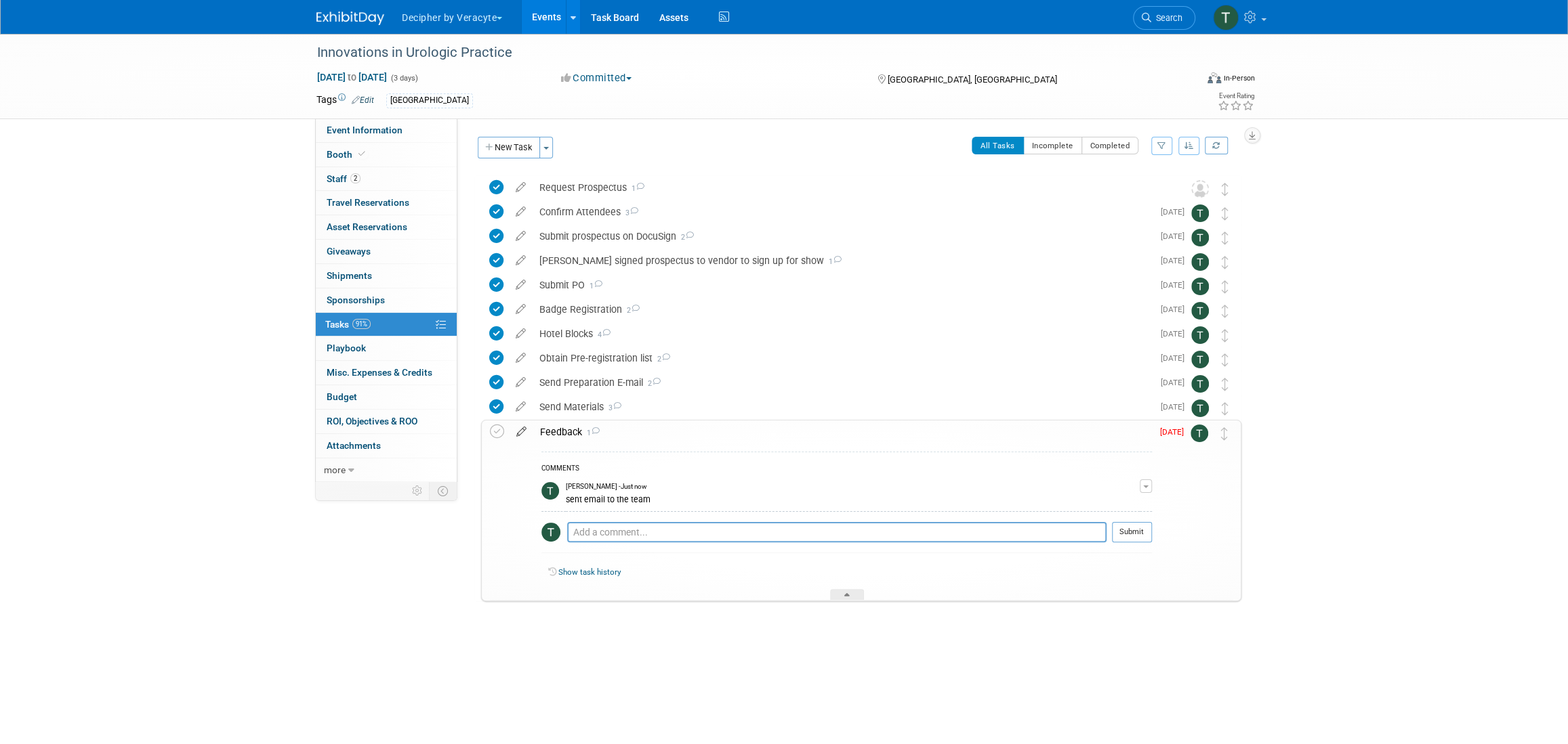
click at [512, 436] on icon at bounding box center [521, 429] width 23 height 17
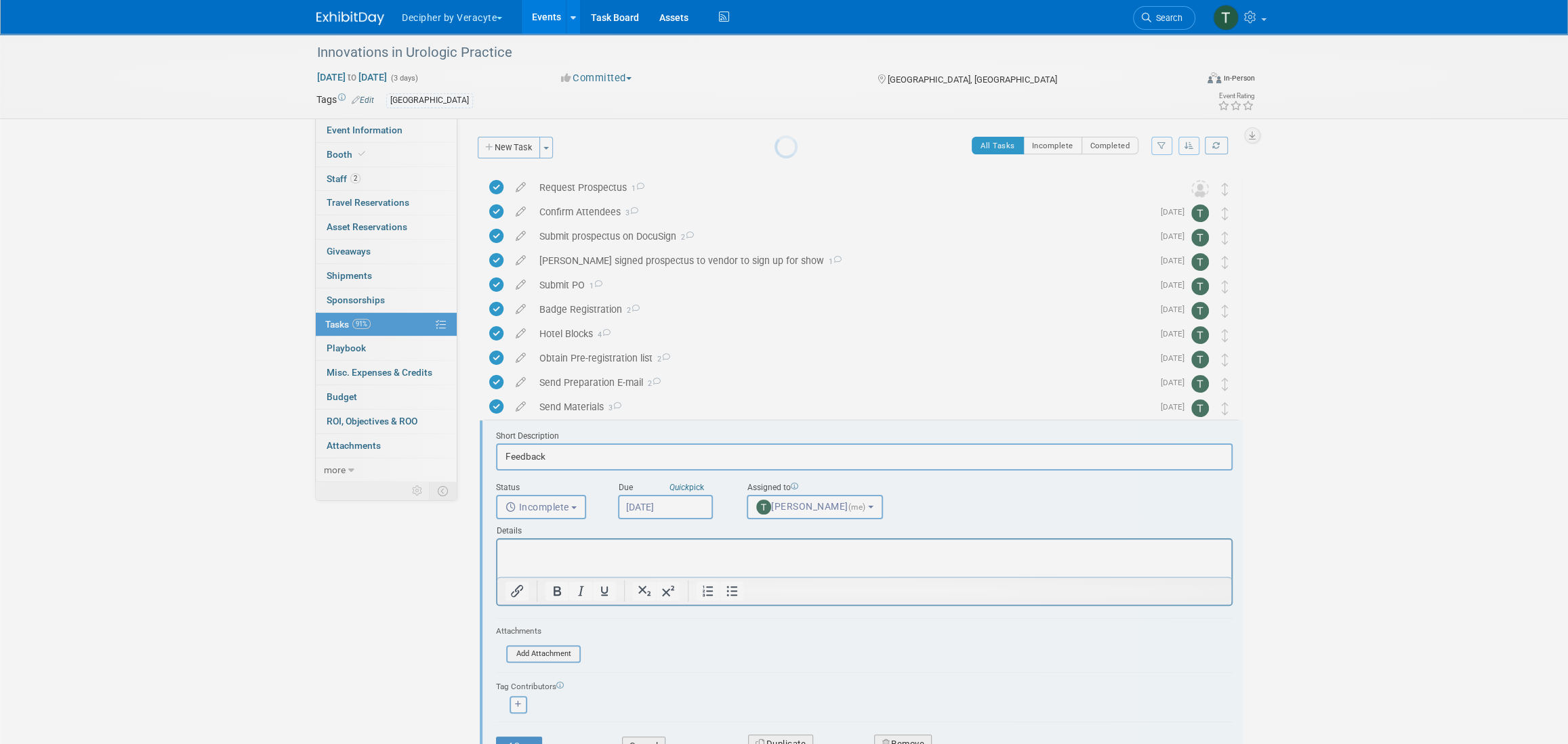
scroll to position [111, 0]
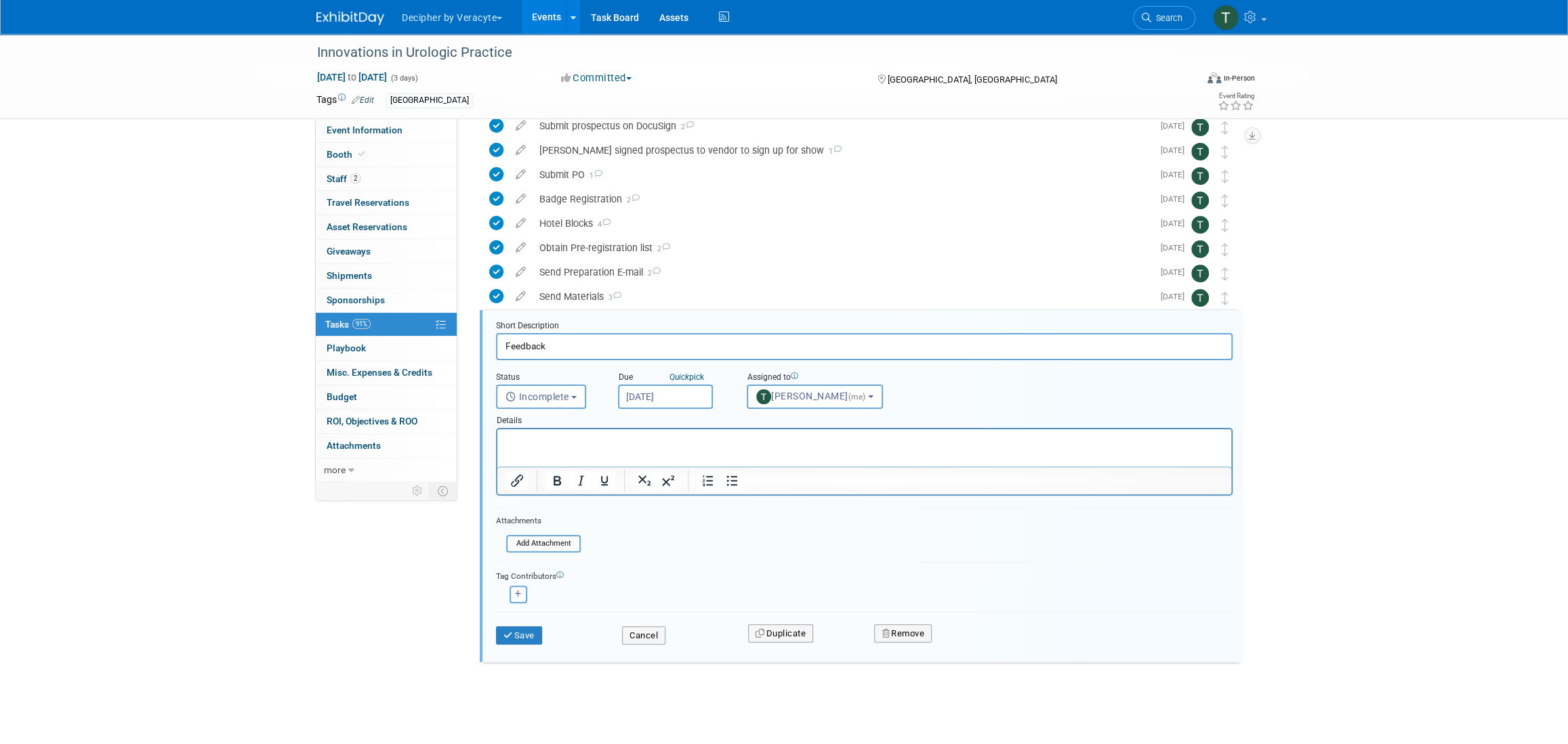
click at [672, 396] on input "Oct 9, 2025" at bounding box center [665, 396] width 95 height 24
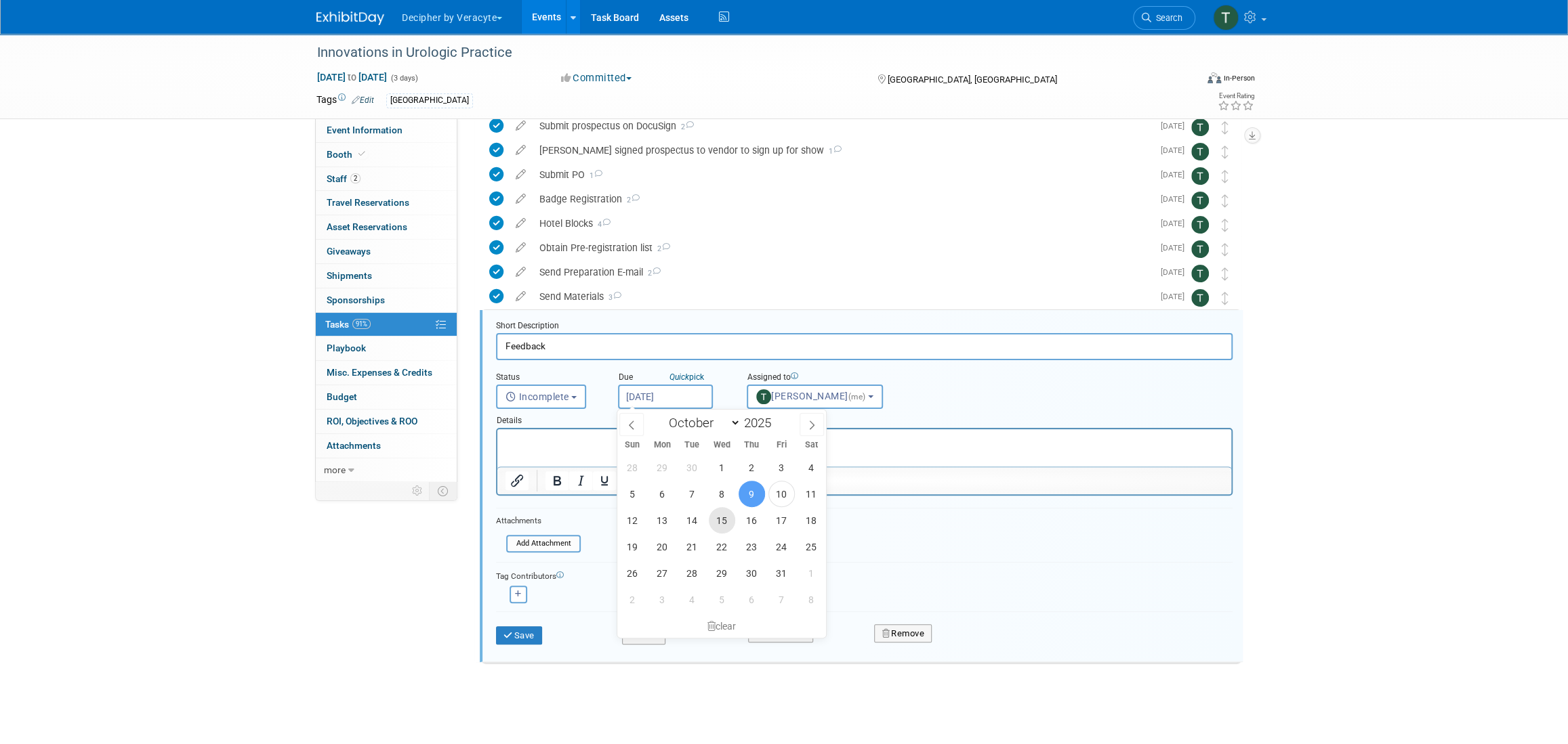
click at [730, 519] on span "15" at bounding box center [721, 520] width 26 height 26
type input "Oct 15, 2025"
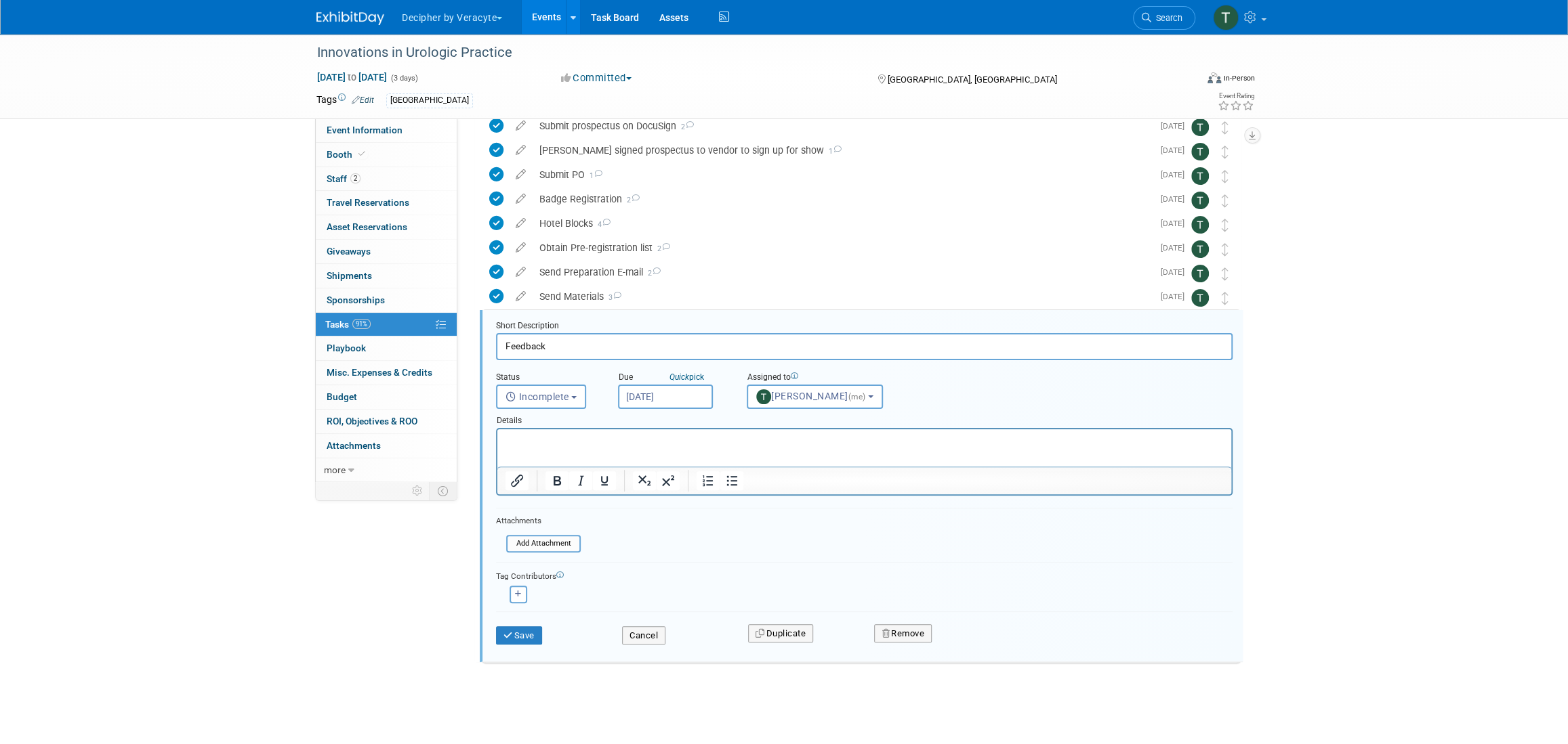
click at [522, 644] on div "Save Cancel Duplicate Remove" at bounding box center [864, 633] width 757 height 32
click at [523, 632] on button "Save" at bounding box center [518, 635] width 46 height 19
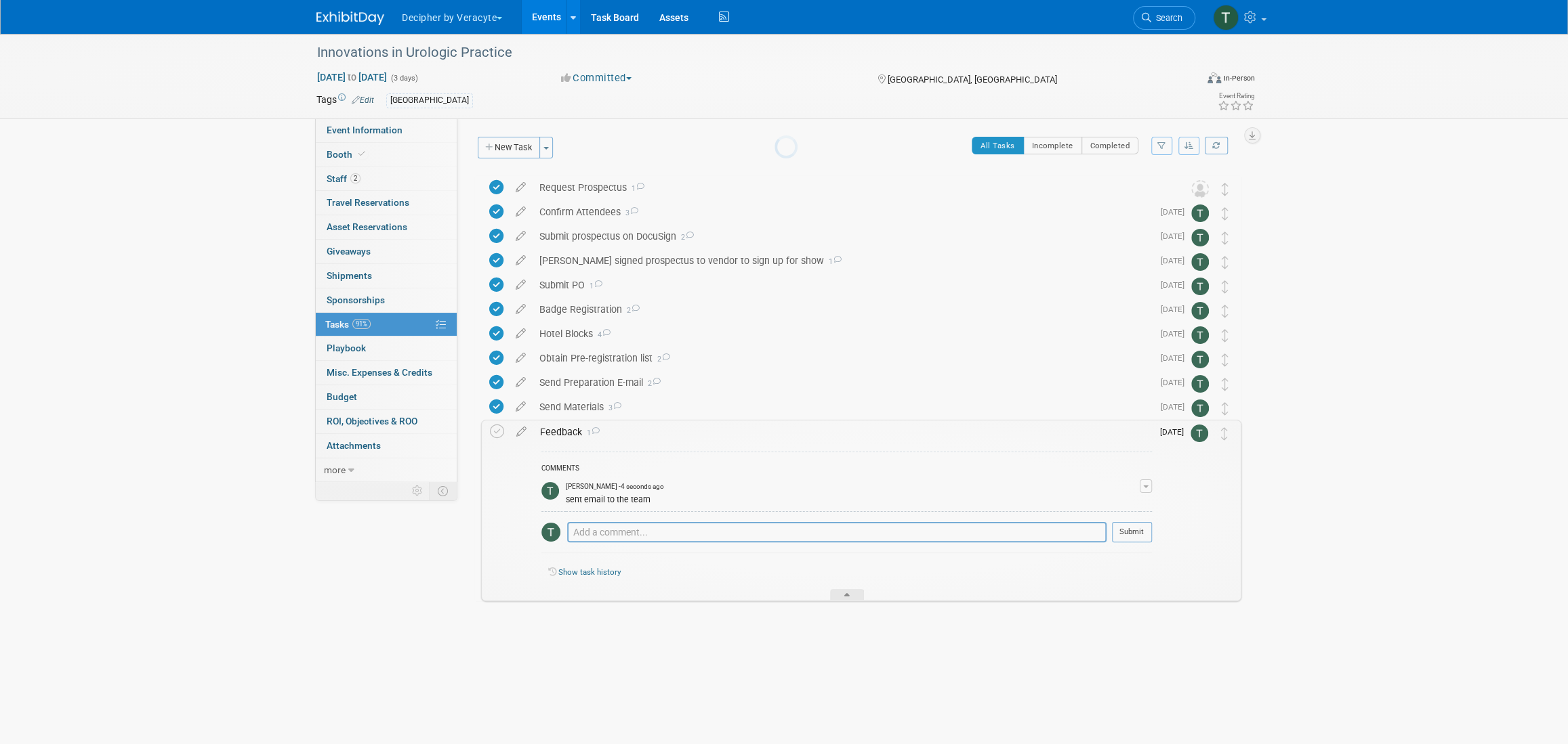
scroll to position [0, 0]
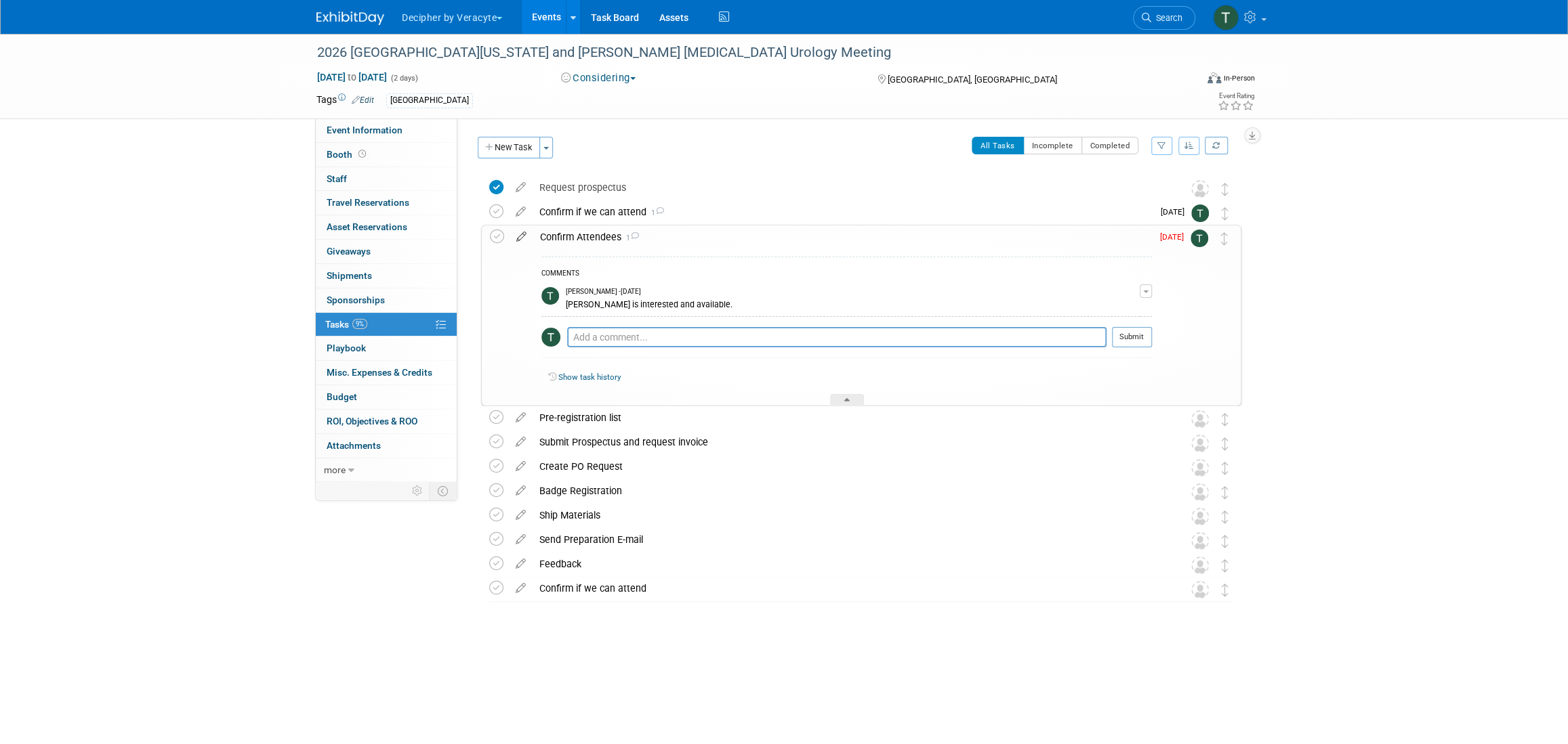
click at [520, 237] on icon at bounding box center [521, 233] width 23 height 17
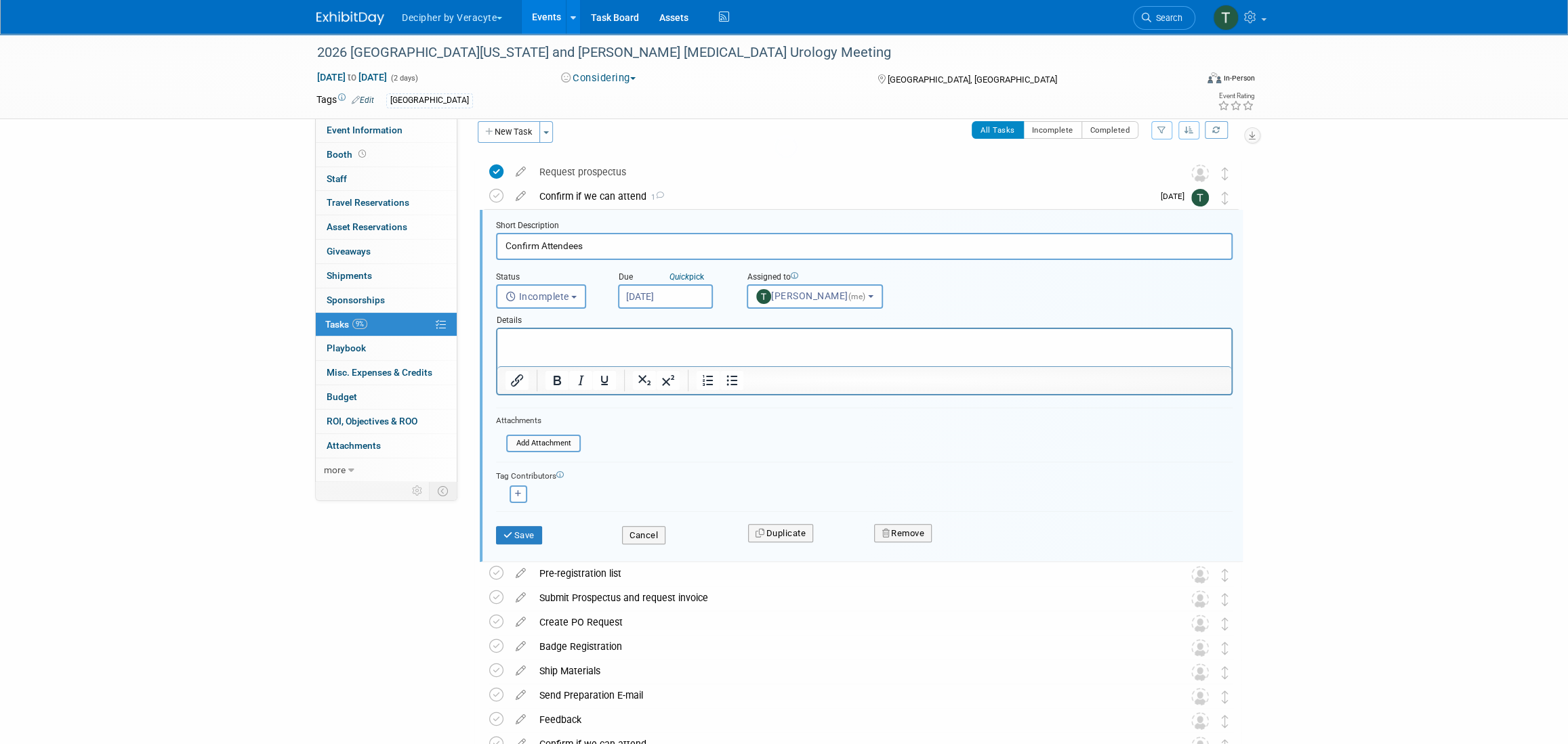
scroll to position [27, 0]
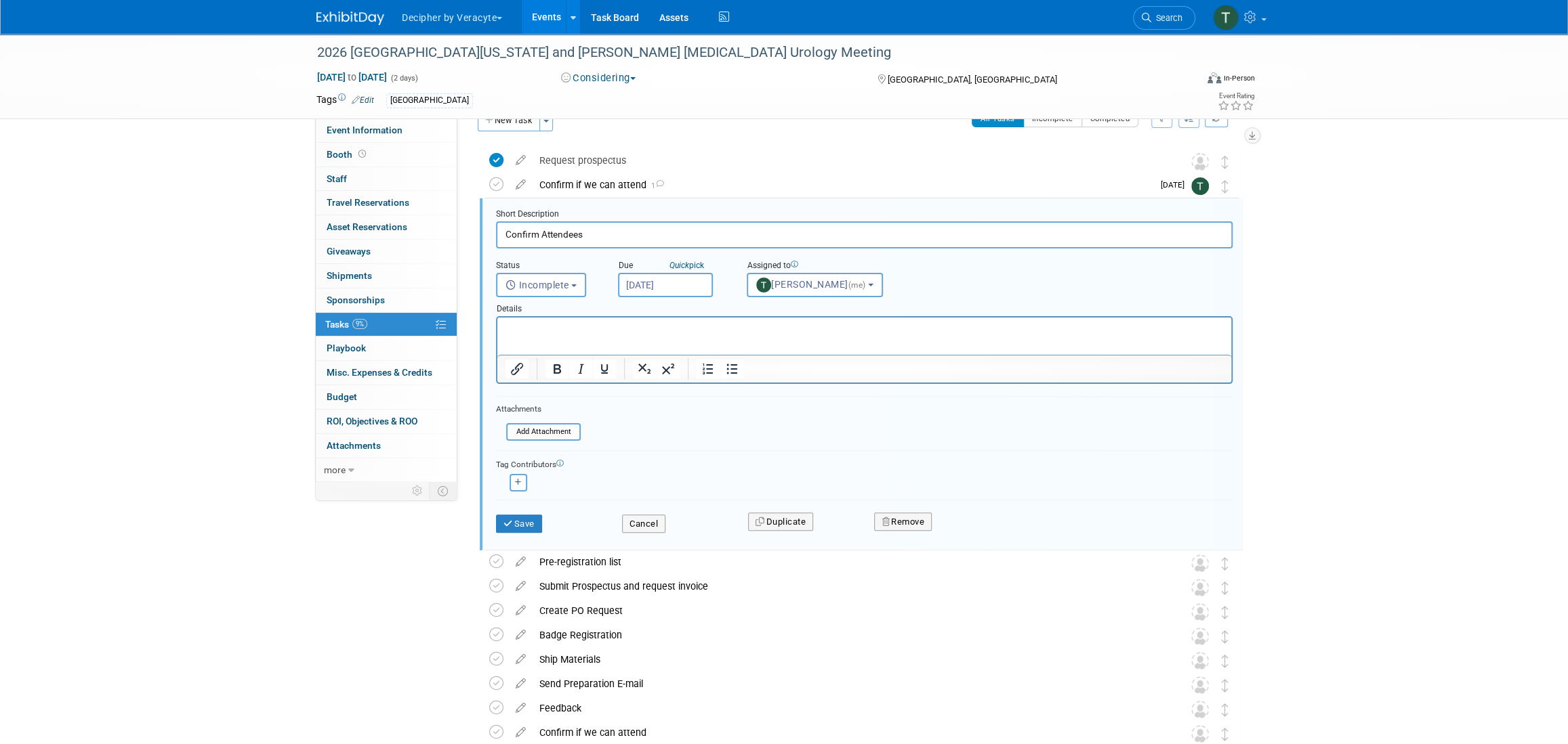
click at [657, 291] on body "Decipher by Veracyte Explore: My Workspaces 2 Go to Workspace: Corporate Events…" at bounding box center [784, 345] width 1568 height 744
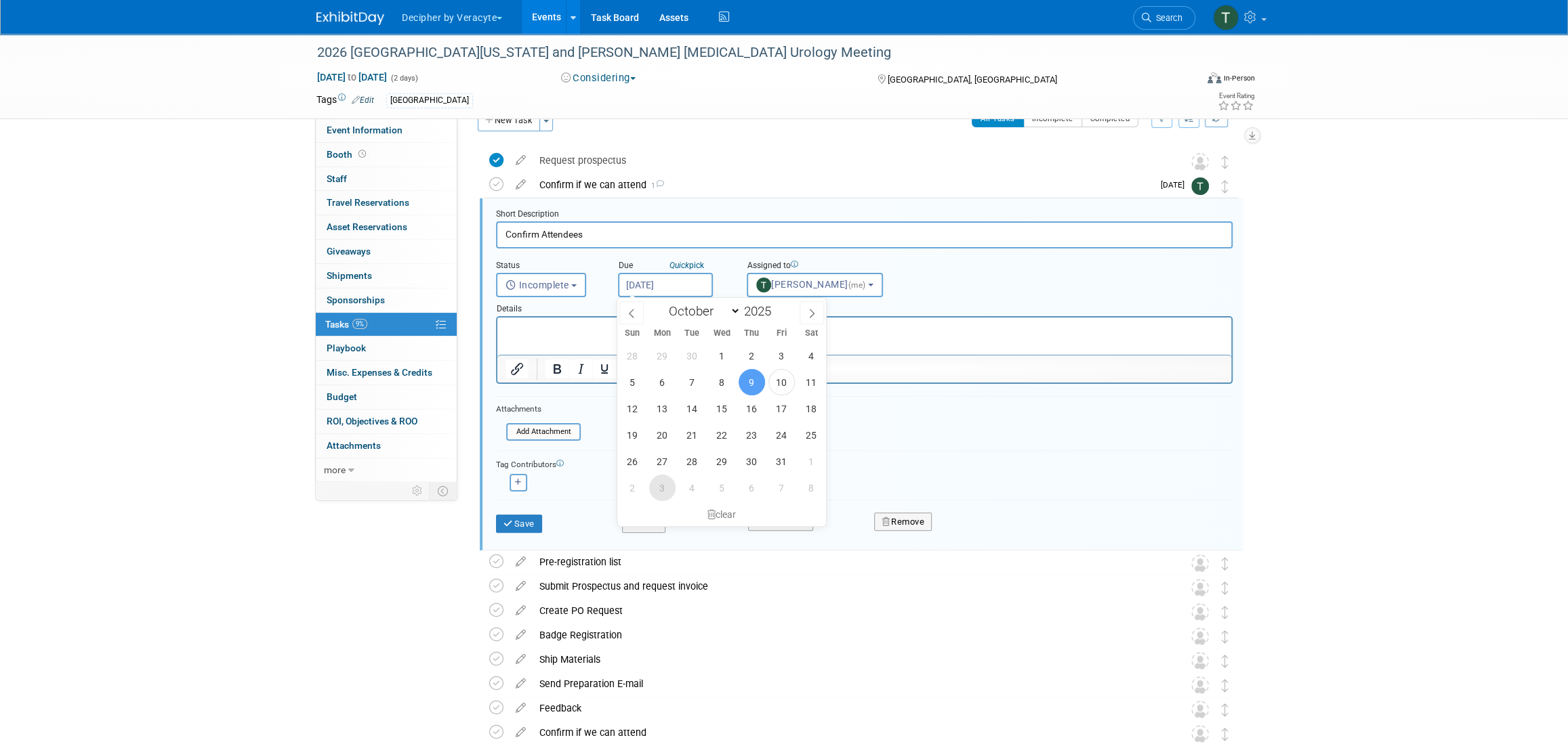
click at [668, 485] on span "3" at bounding box center [661, 487] width 26 height 26
type input "[DATE]"
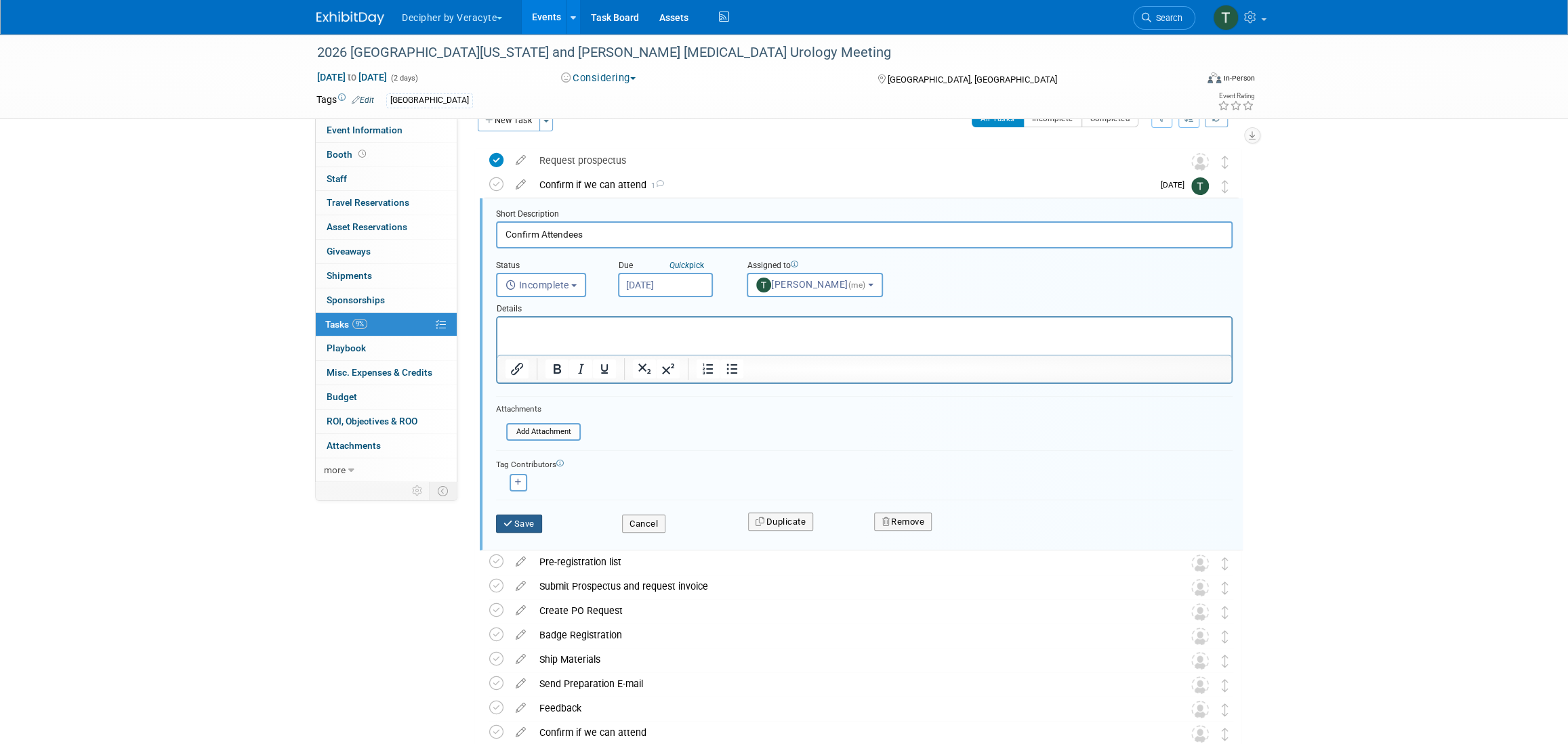
click at [506, 522] on icon "submit" at bounding box center [509, 524] width 11 height 9
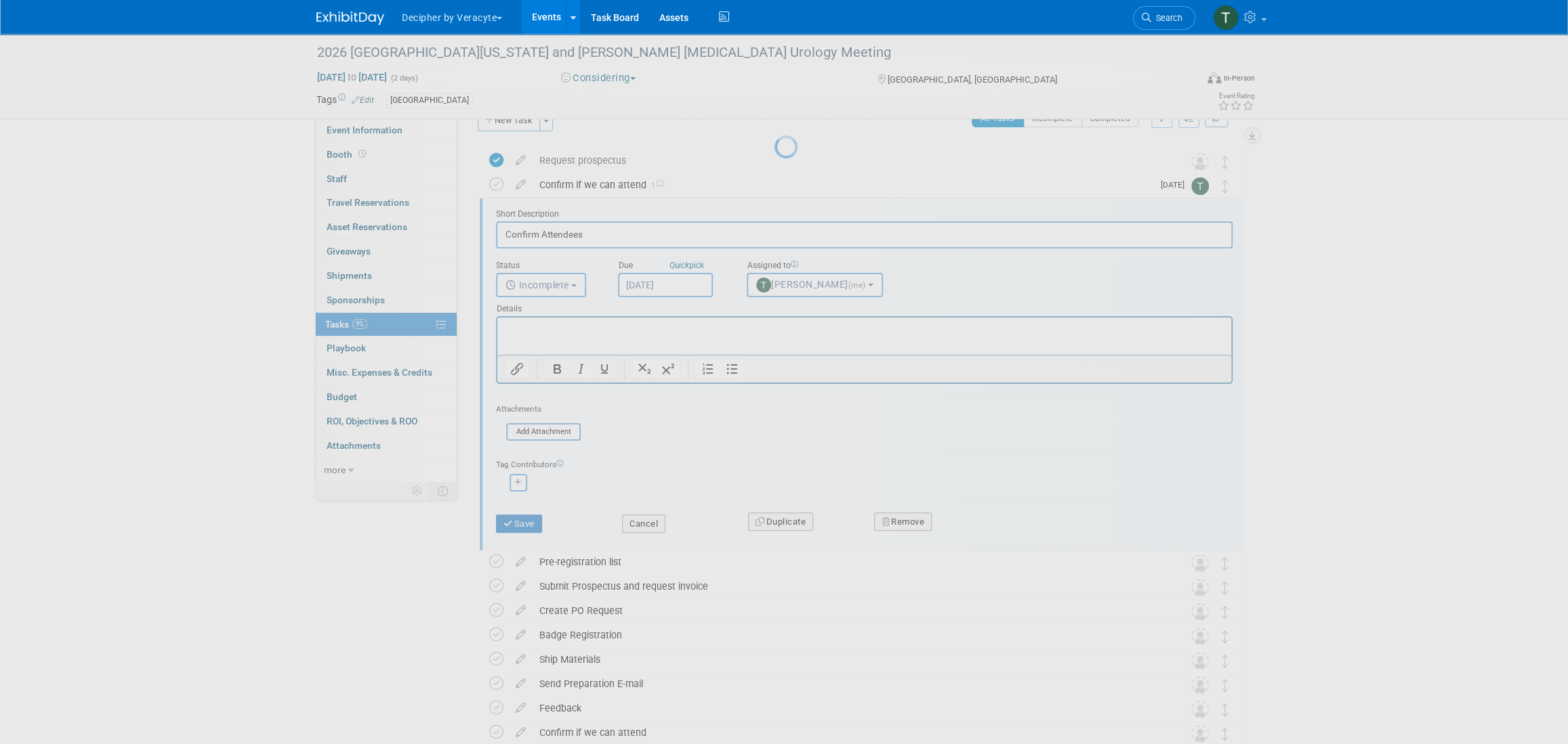
scroll to position [0, 0]
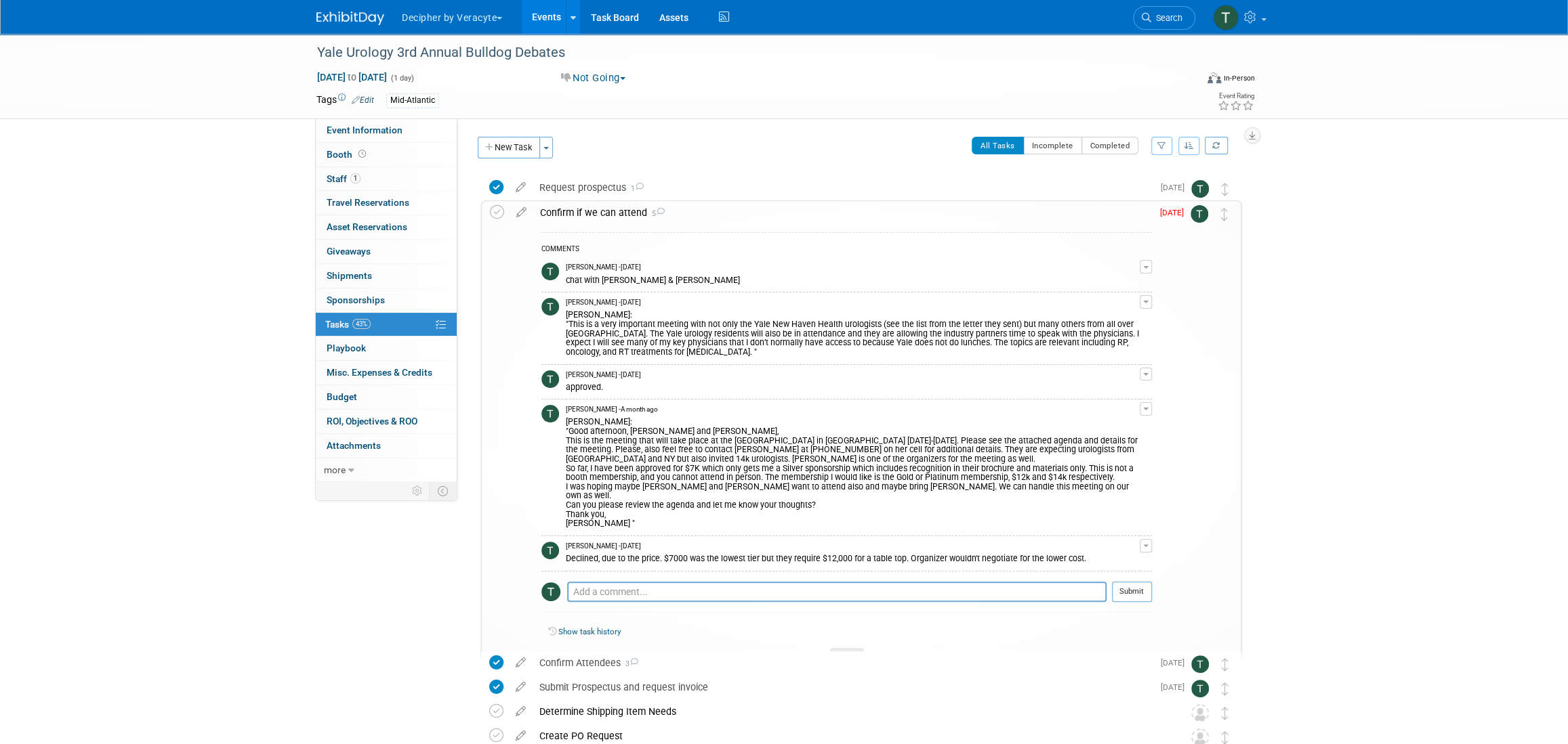
click at [626, 209] on div "Confirm if we can attend 5" at bounding box center [843, 213] width 618 height 23
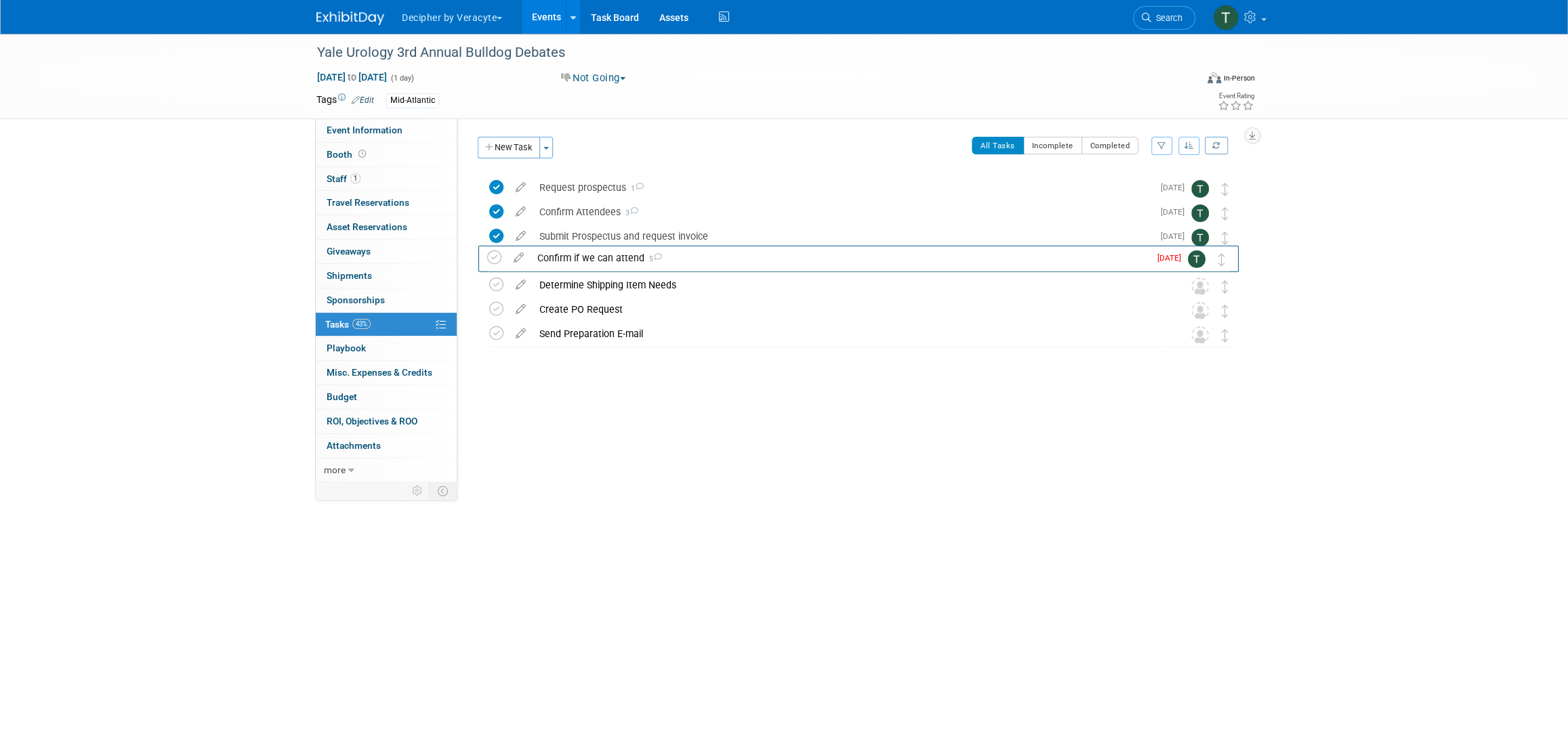
drag, startPoint x: 1228, startPoint y: 211, endPoint x: 1225, endPoint y: 255, distance: 44.1
click at [496, 261] on icon at bounding box center [497, 260] width 14 height 14
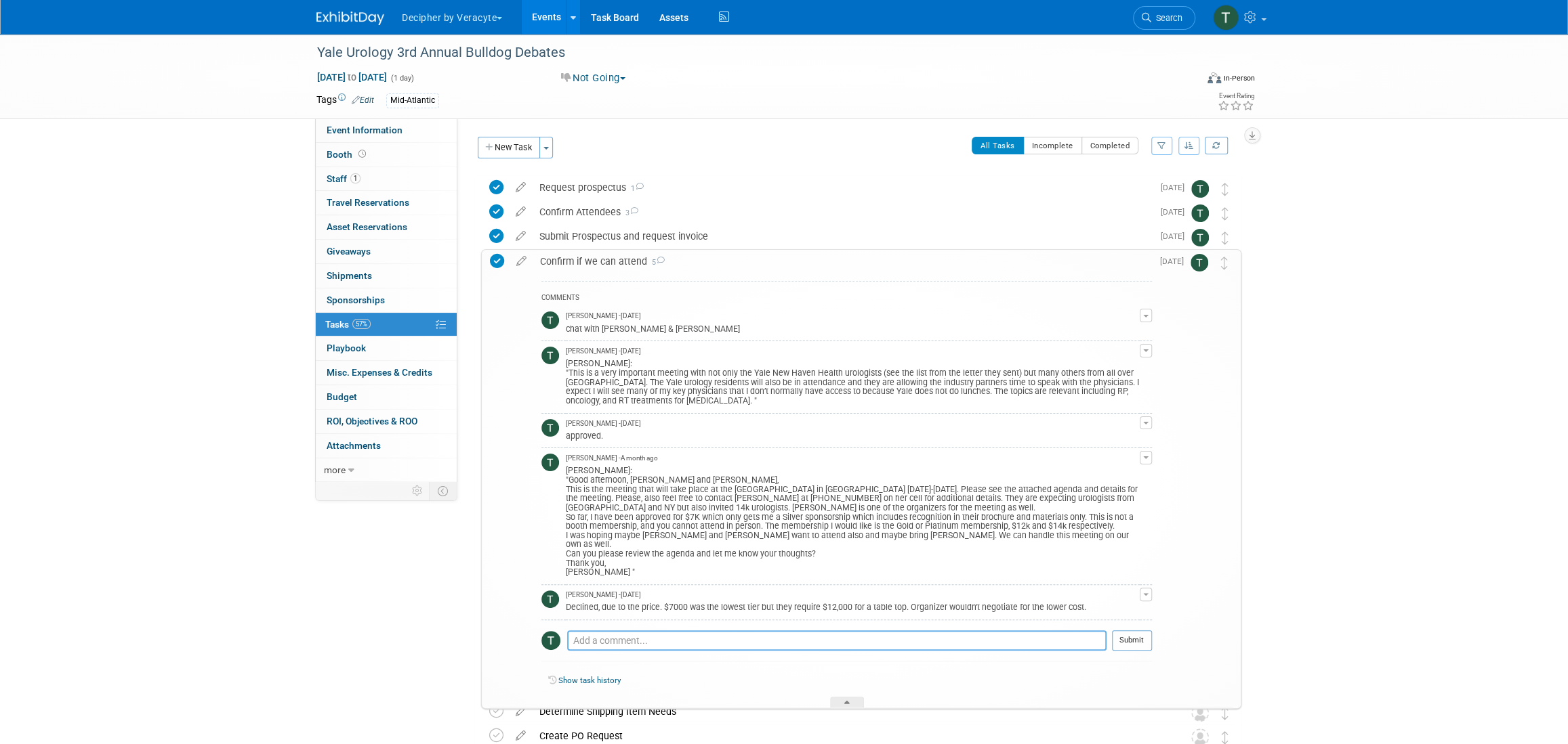
click at [676, 631] on textarea at bounding box center [836, 640] width 539 height 21
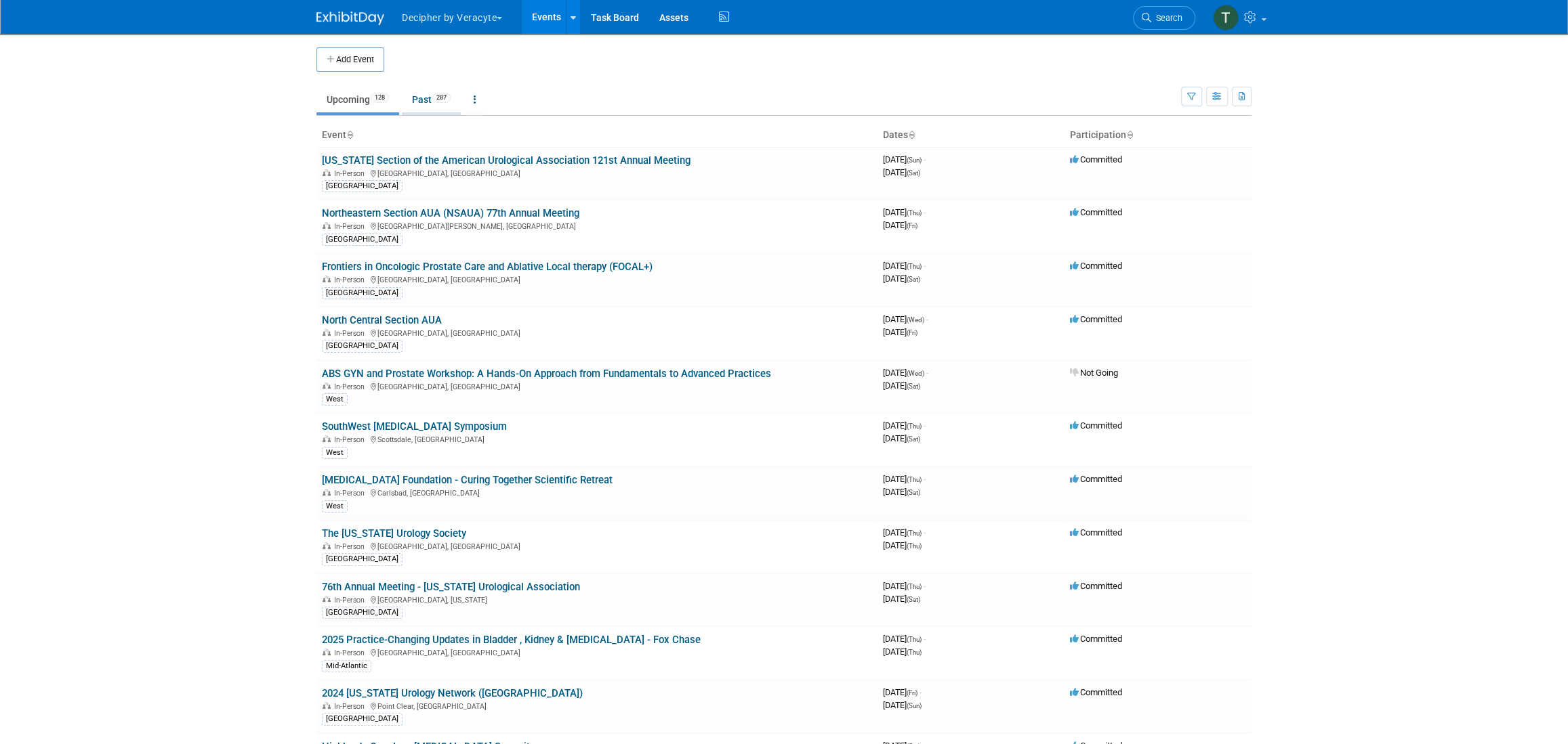
click at [414, 97] on link "Past 287" at bounding box center [431, 99] width 59 height 26
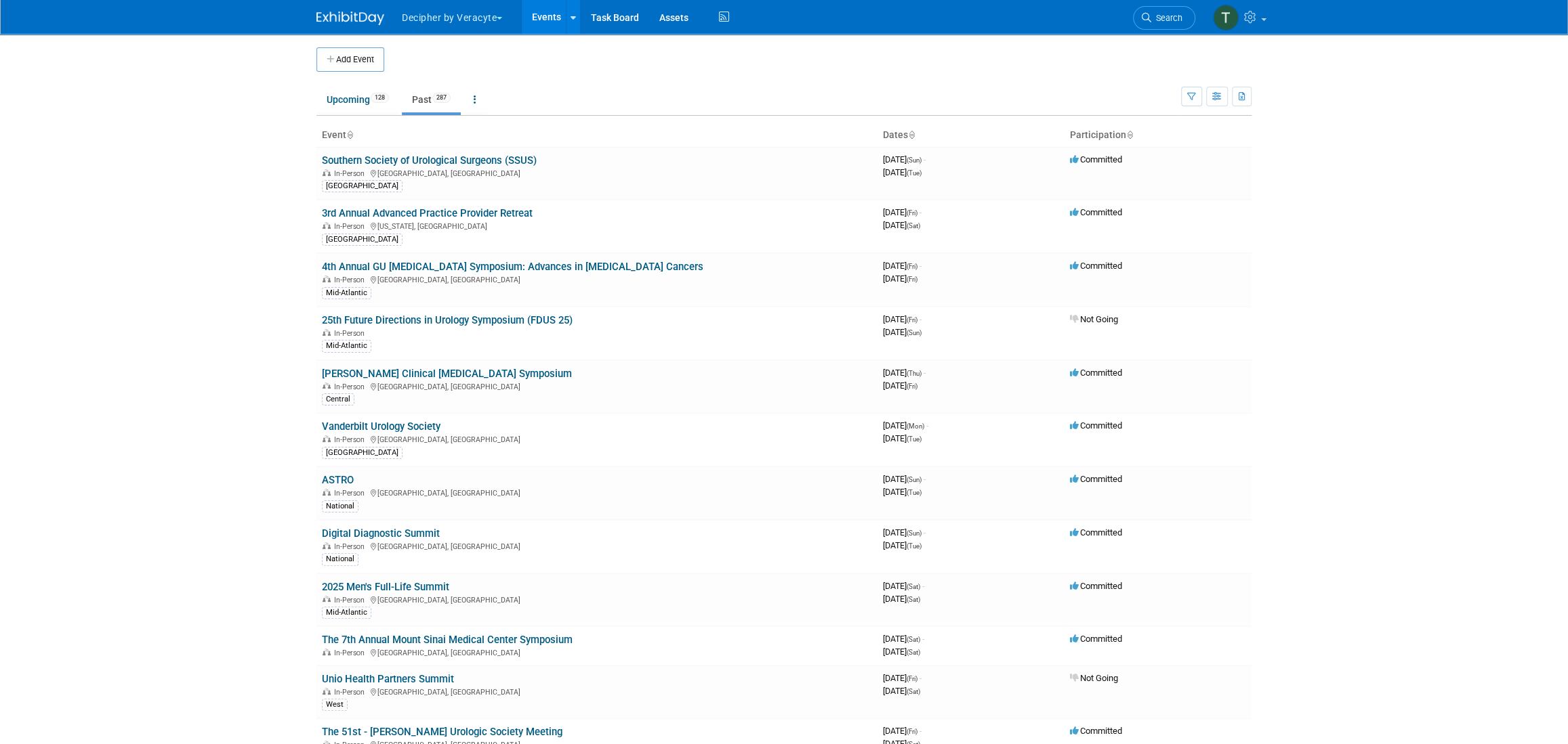
scroll to position [608, 0]
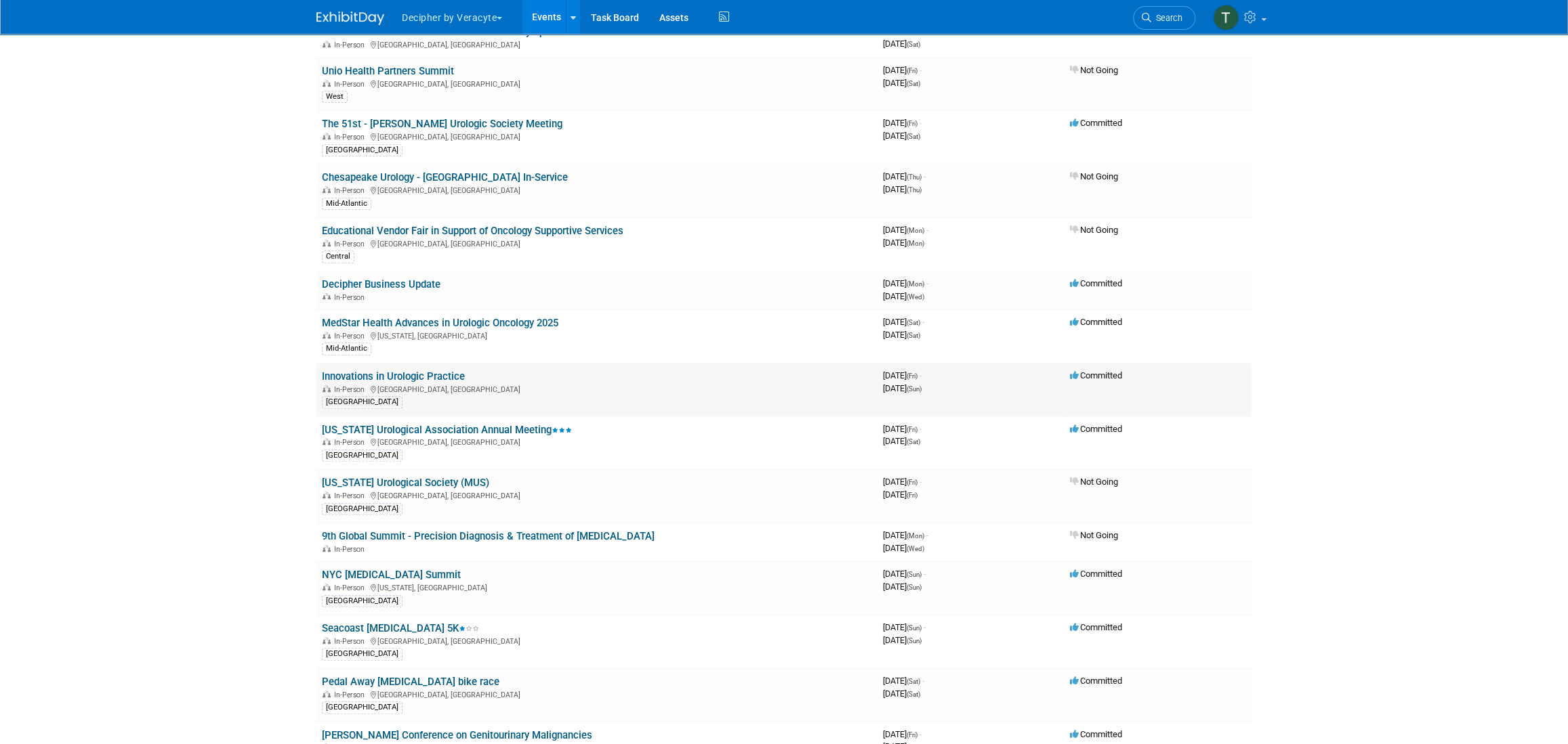
click at [368, 374] on link "Innovations in Urologic Practice" at bounding box center [393, 377] width 143 height 13
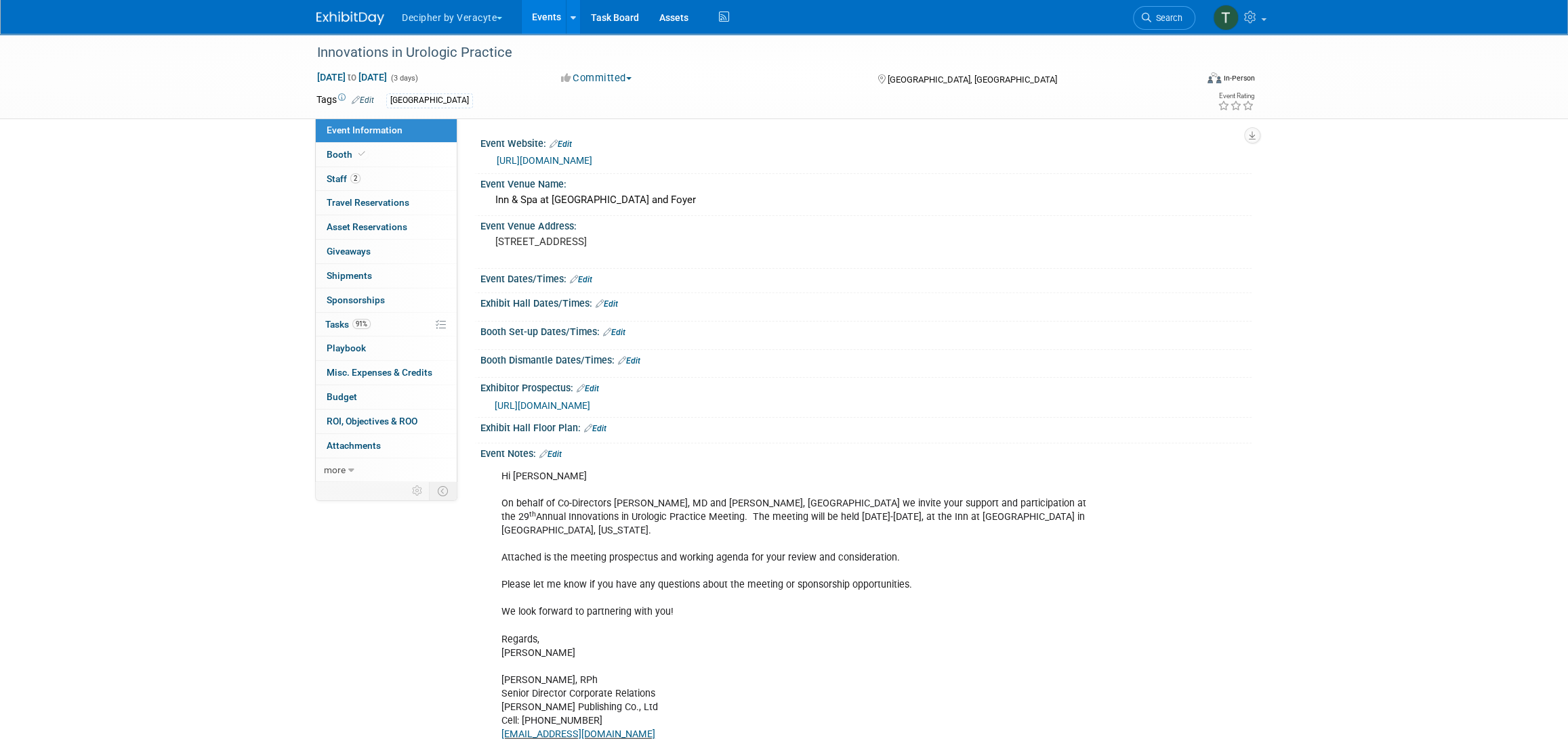
click at [1247, 105] on icon at bounding box center [1248, 105] width 13 height 10
click at [364, 324] on span "91%" at bounding box center [361, 323] width 18 height 10
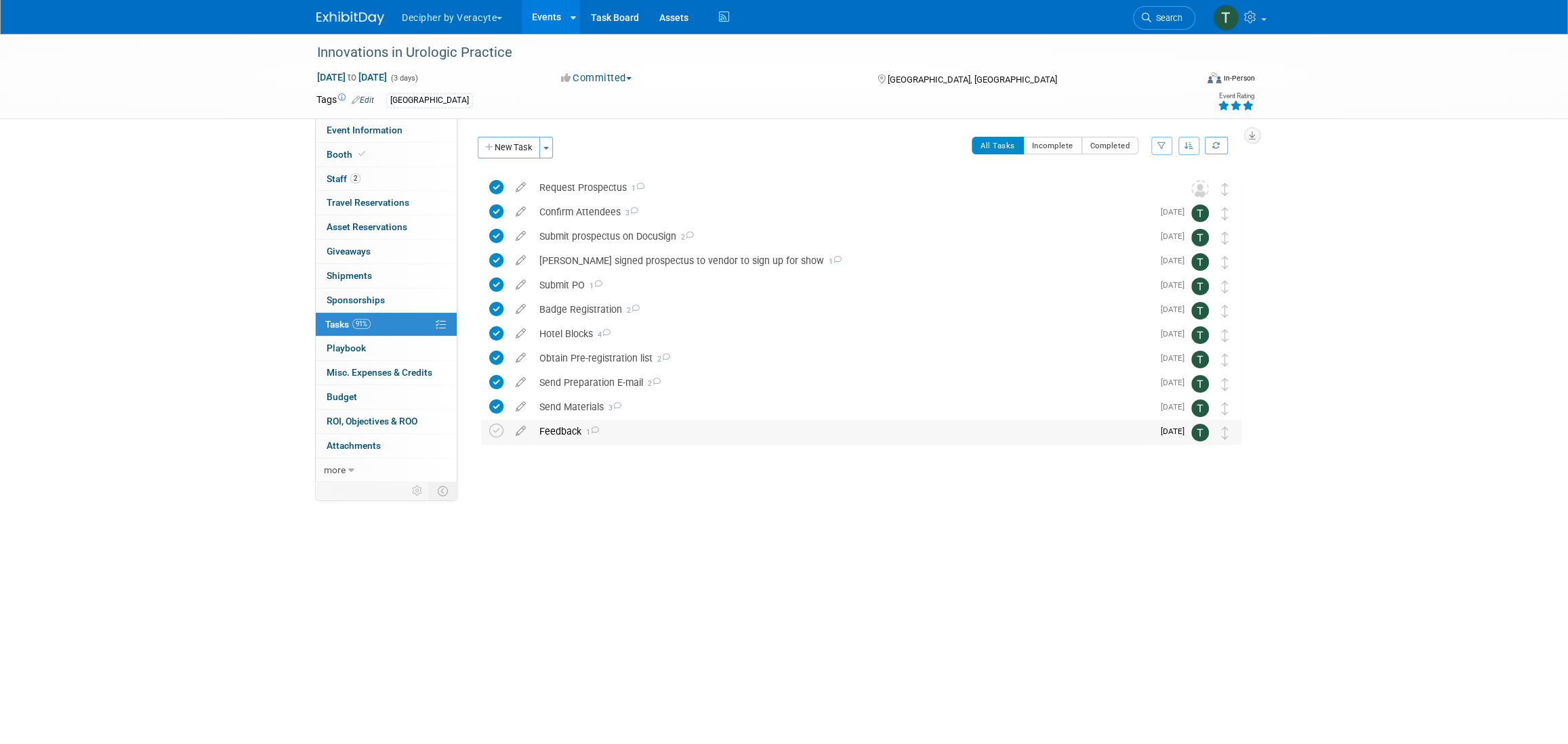
click at [573, 431] on div "Feedback 1" at bounding box center [843, 431] width 620 height 23
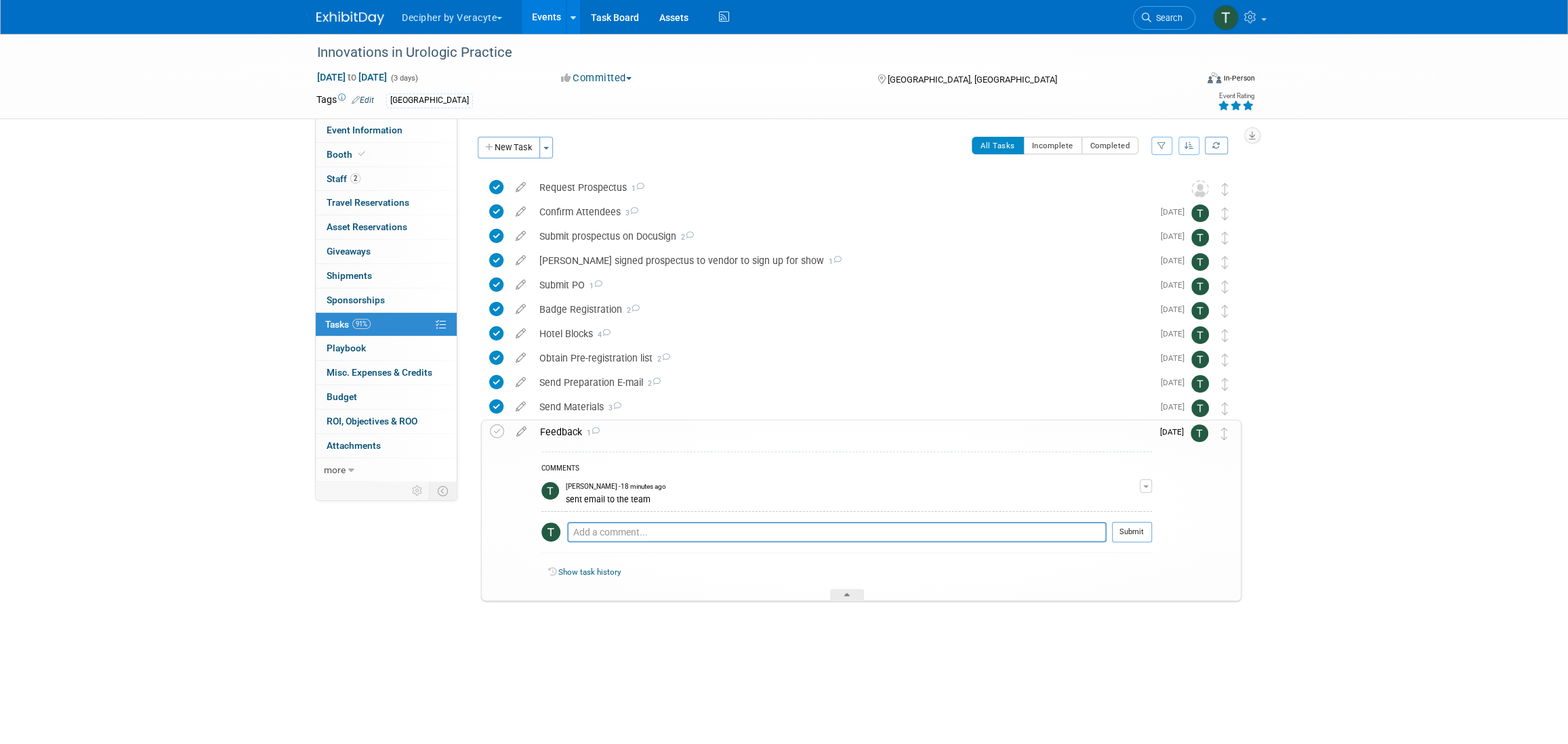
click at [615, 542] on div "Pro tip: Press Ctrl-Enter to submit comment." at bounding box center [836, 547] width 539 height 10
click at [615, 535] on textarea at bounding box center [836, 532] width 539 height 21
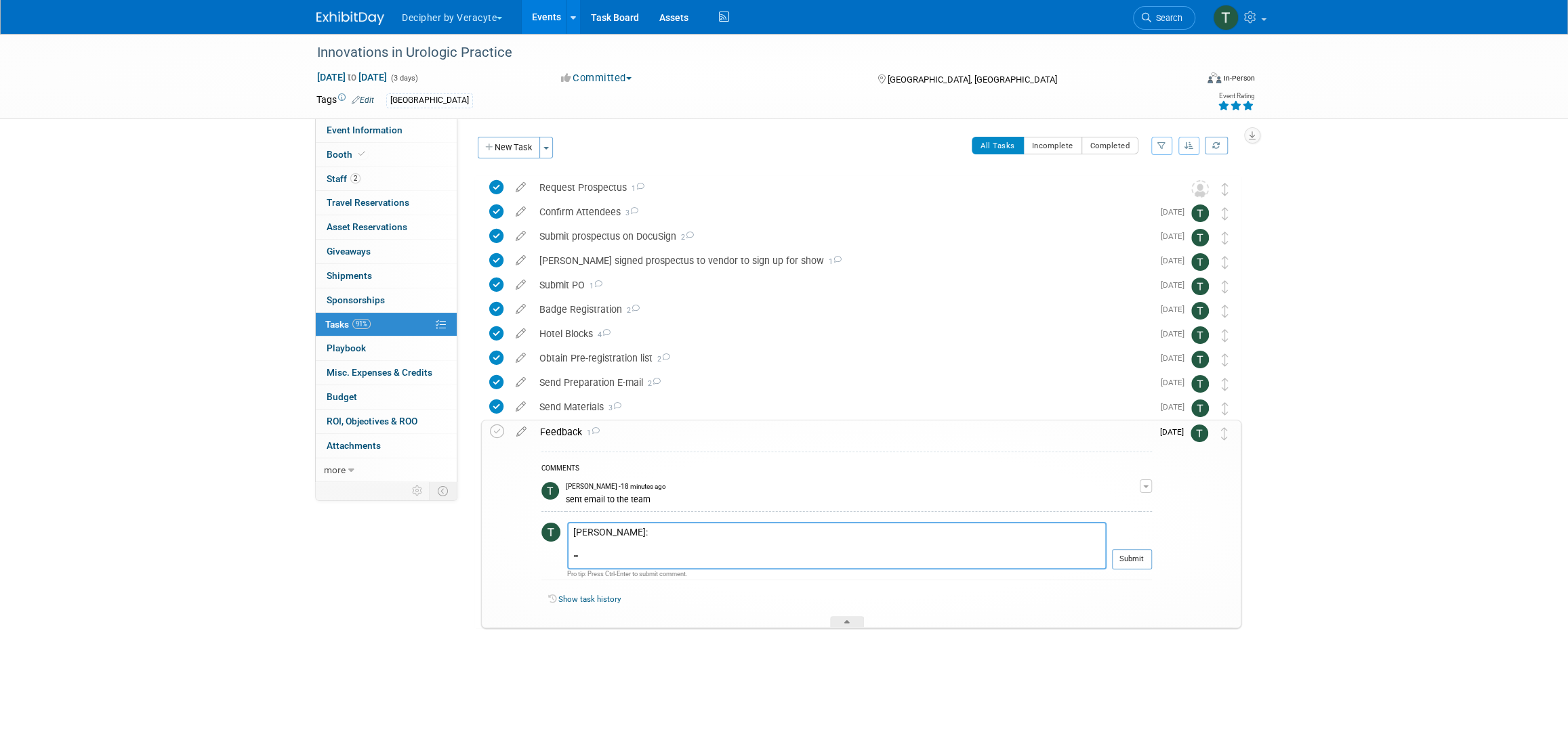
paste textarea "Definitely don't need 3. Worth going again but 1 or 2 will be plenty for next y…"
type textarea "[PERSON_NAME]: "Definitely don't need 3. Worth going again but 1 or 2 will be p…"
click at [1153, 558] on td "[DATE]" at bounding box center [1171, 523] width 39 height 206
click at [1124, 563] on button "Submit" at bounding box center [1132, 559] width 40 height 21
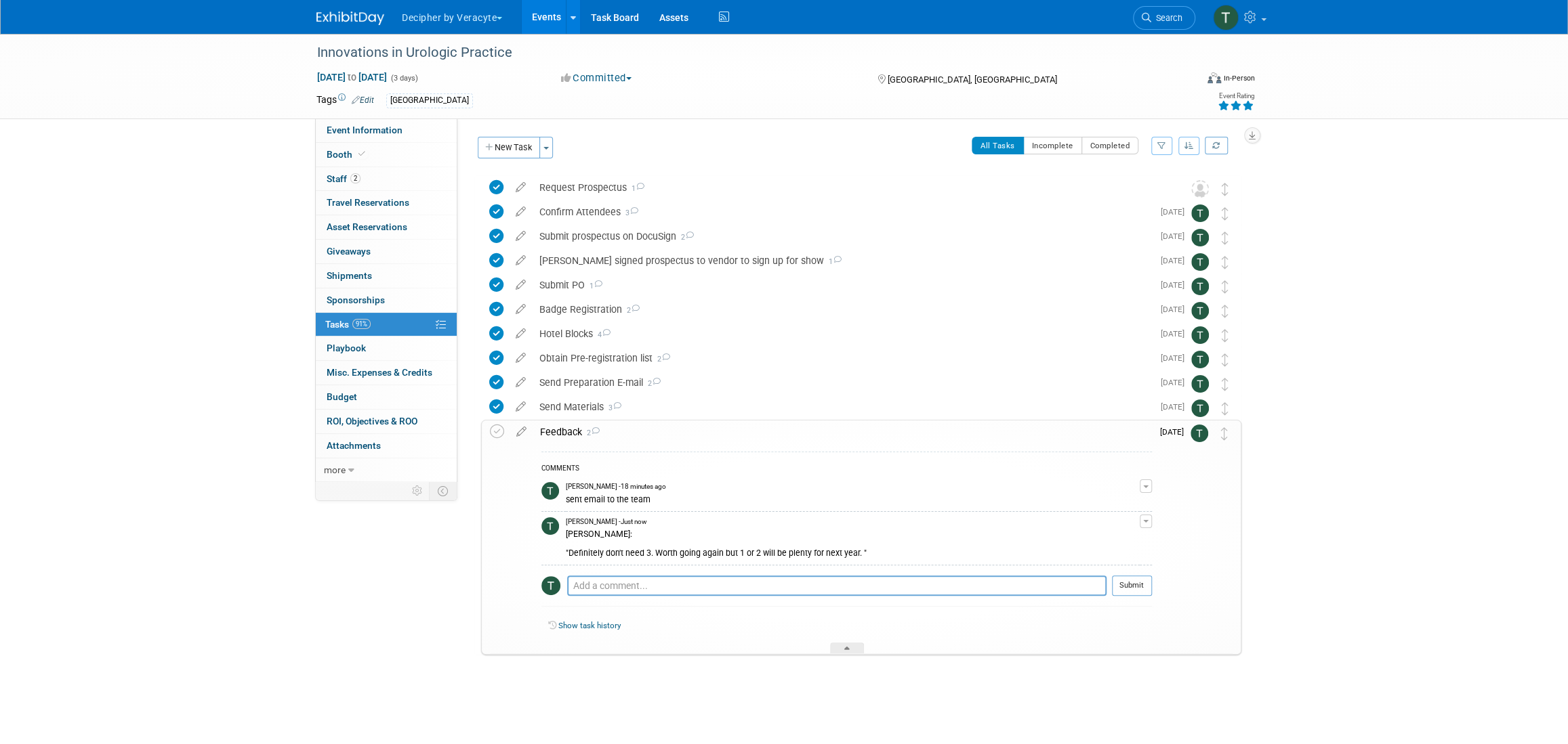
click at [488, 436] on div "Feedback 2 COMMENTS [PERSON_NAME] - 18 minutes ago sent email to the team Remove" at bounding box center [861, 537] width 761 height 235
click at [490, 435] on icon at bounding box center [497, 431] width 14 height 14
